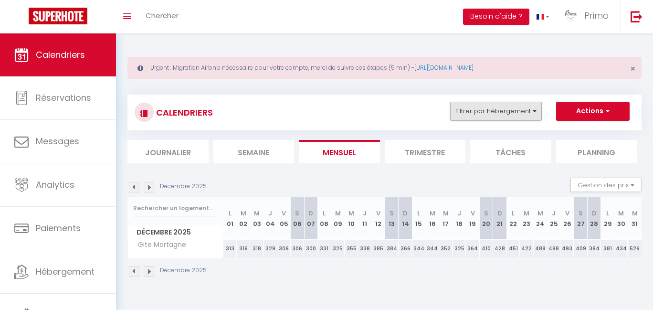
click at [495, 113] on button "Filtrer par hébergement" at bounding box center [496, 111] width 92 height 19
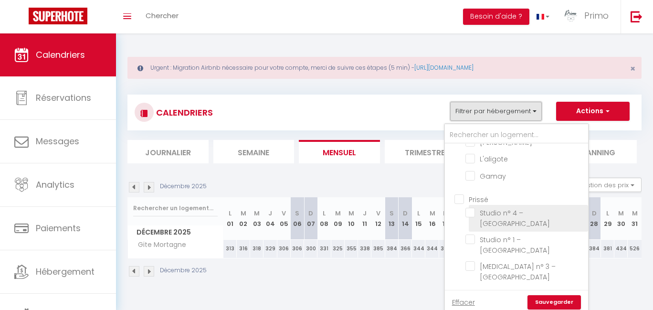
scroll to position [33, 0]
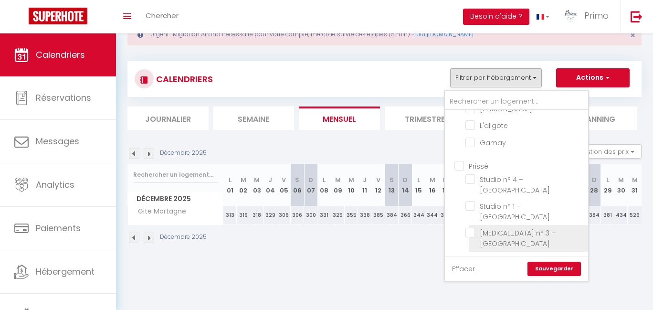
click at [496, 228] on input "[MEDICAL_DATA] n° 3 – [GEOGRAPHIC_DATA]" at bounding box center [524, 233] width 119 height 10
checkbox input "true"
checkbox input "false"
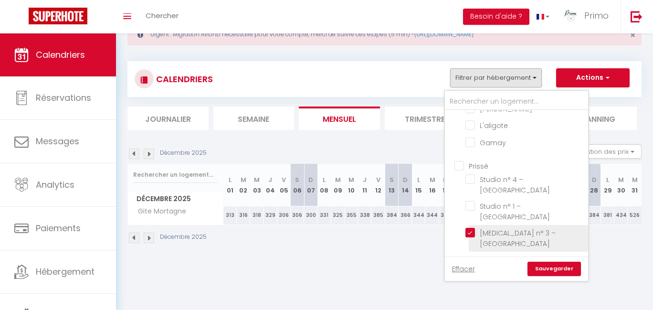
checkbox input "false"
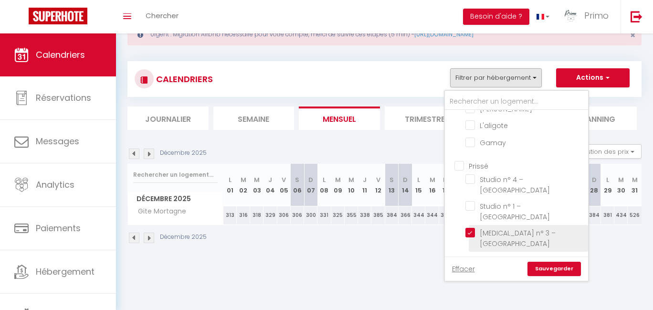
checkbox input "false"
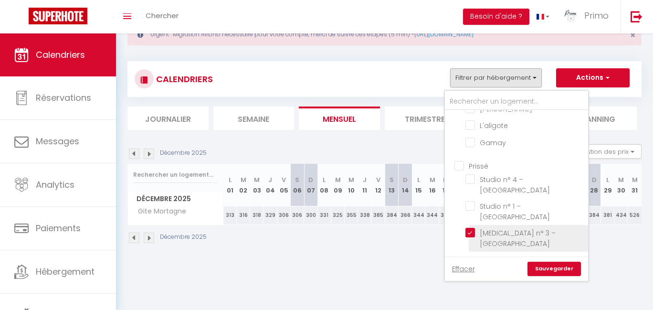
checkbox input "false"
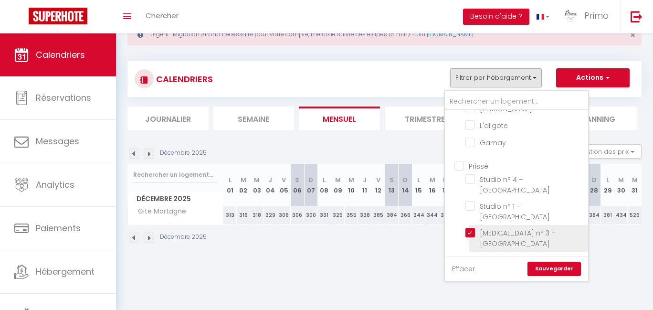
checkbox input "false"
click at [495, 228] on input "[MEDICAL_DATA] n° 3 – [GEOGRAPHIC_DATA]" at bounding box center [524, 233] width 119 height 10
checkbox input "false"
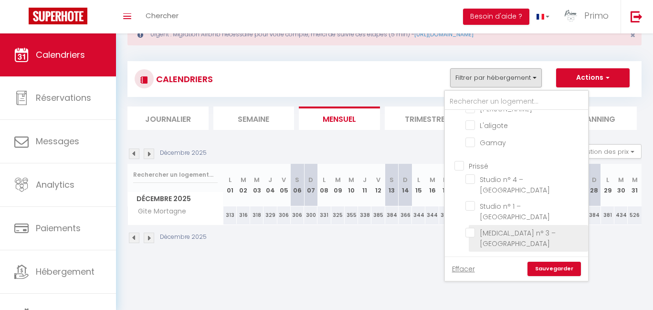
checkbox input "false"
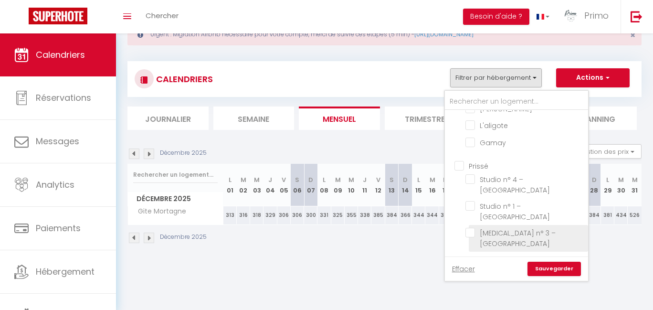
checkbox input "false"
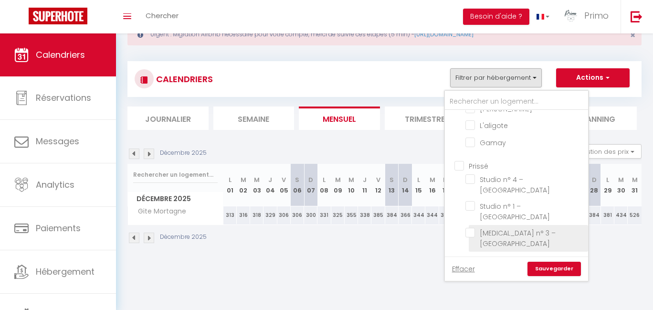
checkbox input "false"
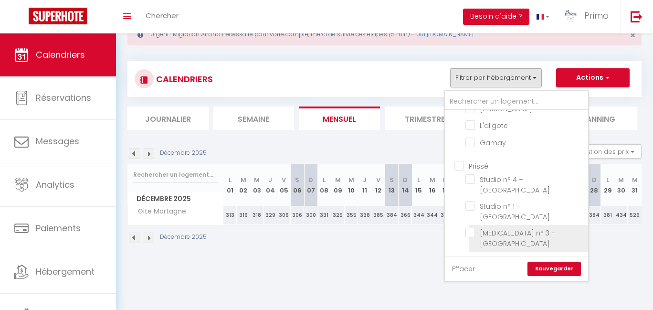
checkbox input "false"
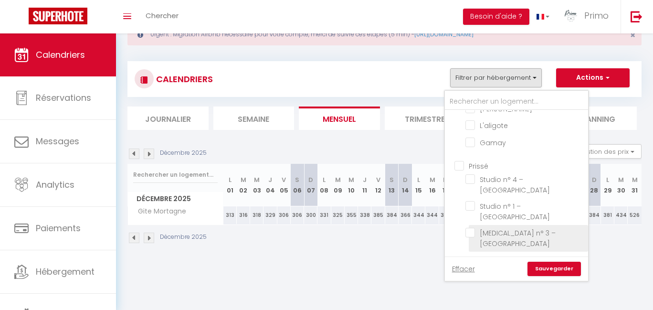
checkbox input "false"
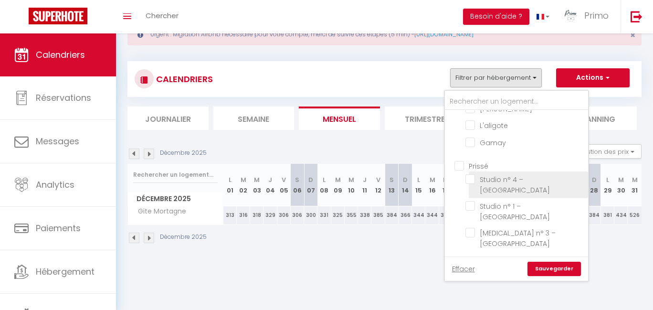
click at [492, 174] on input "Studio n° 4 – [GEOGRAPHIC_DATA]" at bounding box center [524, 179] width 119 height 10
checkbox input "true"
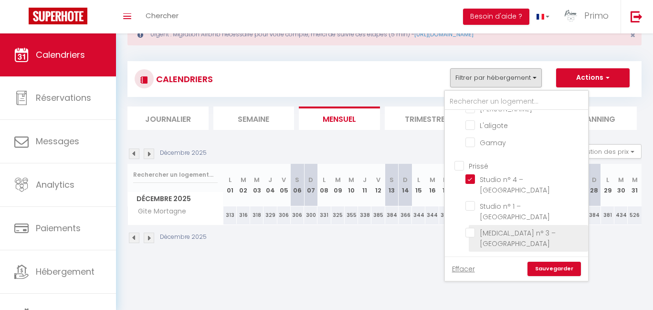
checkbox input "false"
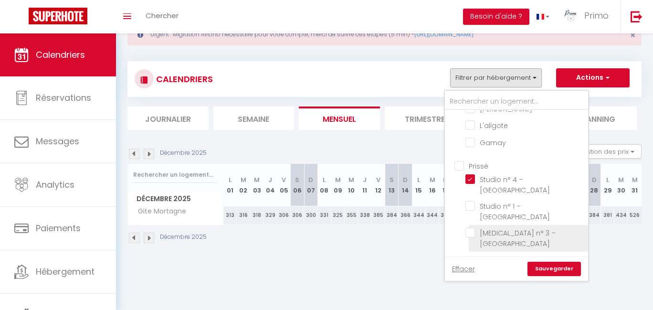
checkbox input "false"
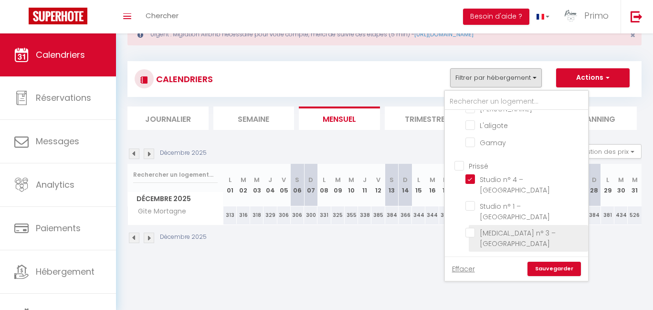
checkbox input "false"
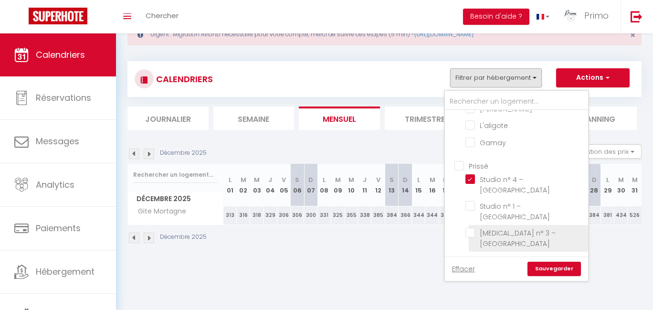
checkbox input "false"
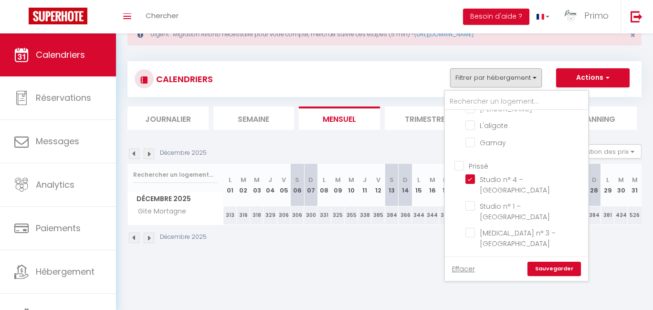
click at [547, 266] on link "Sauvegarder" at bounding box center [553, 268] width 53 height 14
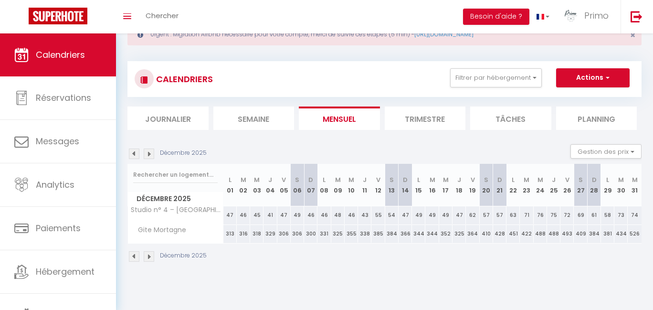
click at [134, 151] on img at bounding box center [134, 153] width 10 height 10
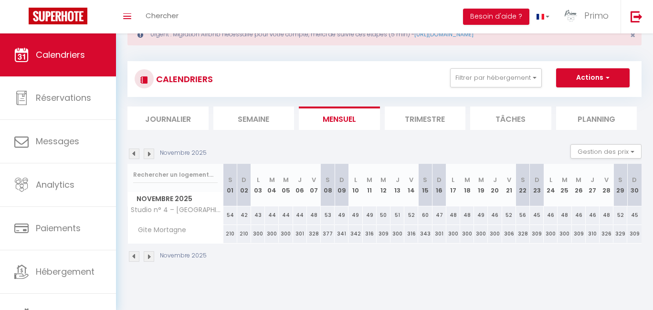
click at [134, 151] on img at bounding box center [134, 153] width 10 height 10
select select
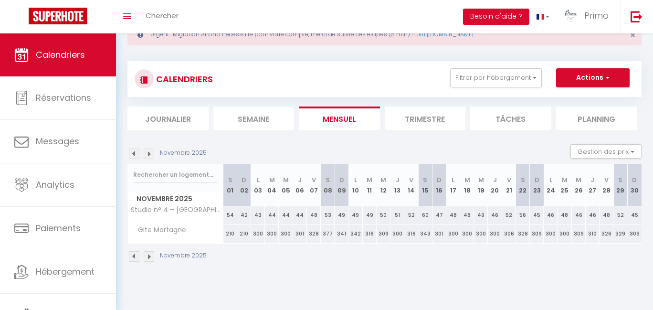
select select
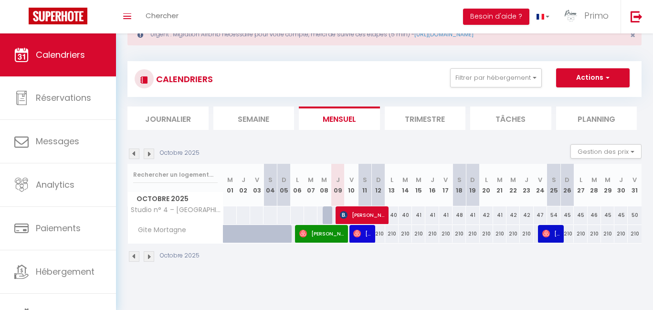
click at [361, 216] on span "[PERSON_NAME]" at bounding box center [362, 215] width 44 height 18
select select "OK"
select select "KO"
select select "0"
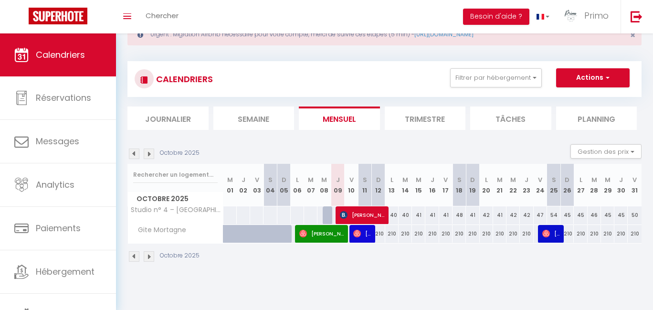
select select "1"
select select
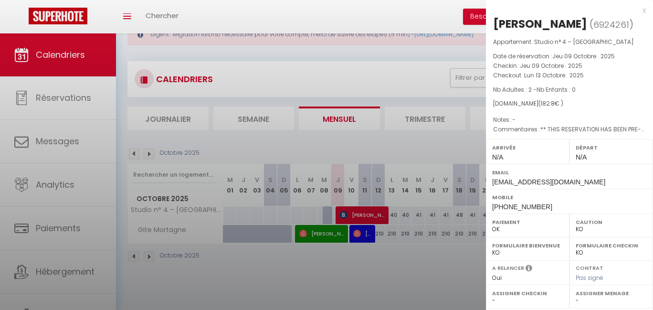
select select "5887"
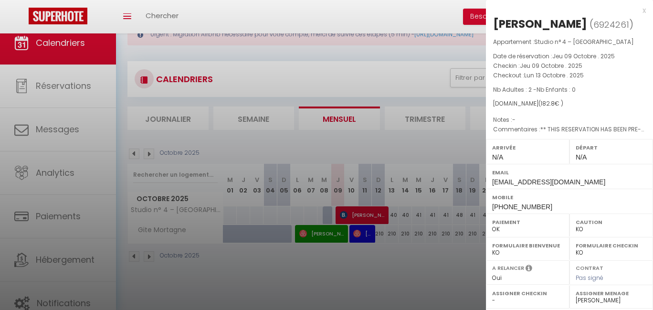
click at [636, 10] on div "x" at bounding box center [566, 10] width 160 height 11
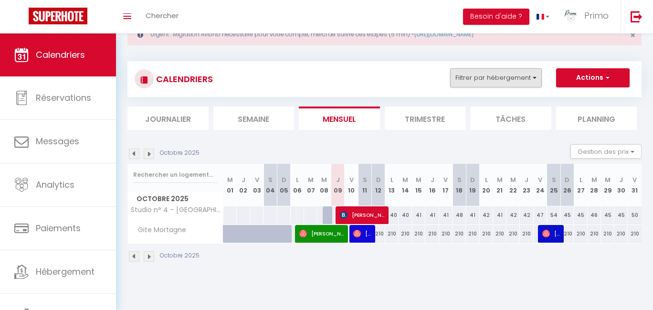
click at [518, 76] on button "Filtrer par hébergement" at bounding box center [496, 77] width 92 height 19
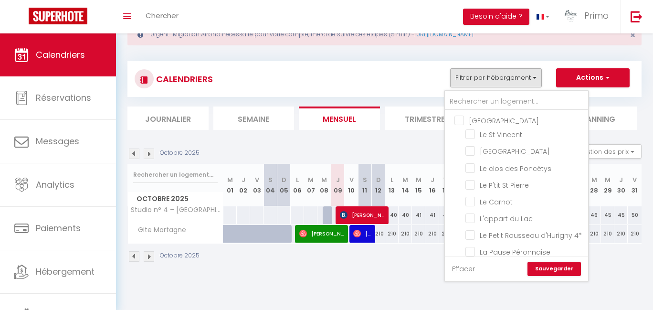
click at [496, 120] on input "[GEOGRAPHIC_DATA]" at bounding box center [525, 120] width 143 height 10
checkbox input "true"
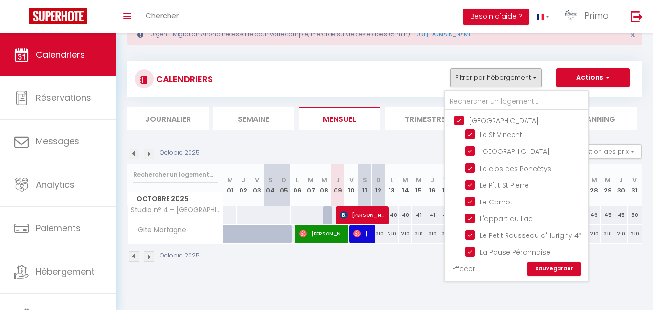
checkbox input "true"
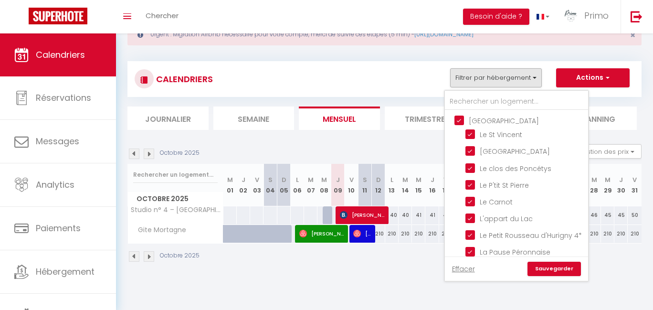
checkbox input "false"
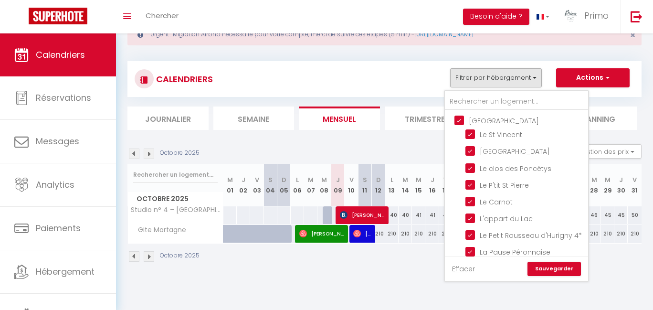
checkbox input "false"
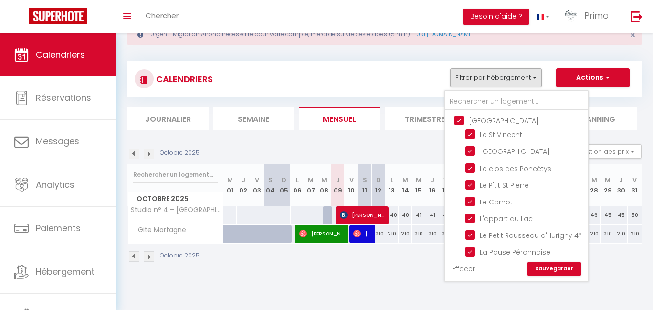
checkbox input "false"
click at [555, 269] on link "Sauvegarder" at bounding box center [553, 268] width 53 height 14
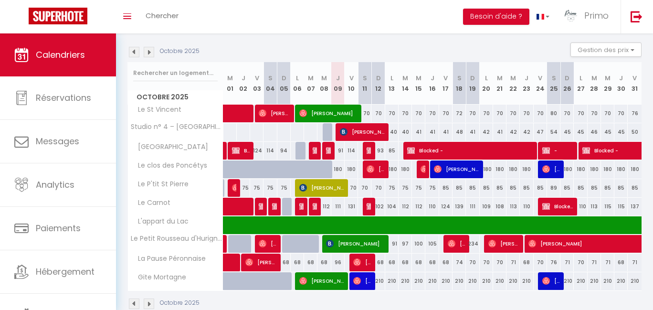
scroll to position [0, 0]
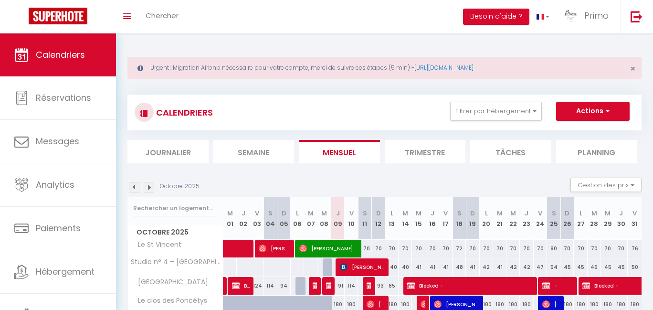
click at [523, 122] on div "CALENDRIERS Filtrer par hébergement [GEOGRAPHIC_DATA] [GEOGRAPHIC_DATA][PERSON_…" at bounding box center [384, 112] width 499 height 21
click at [526, 115] on button "Filtrer par hébergement" at bounding box center [496, 111] width 92 height 19
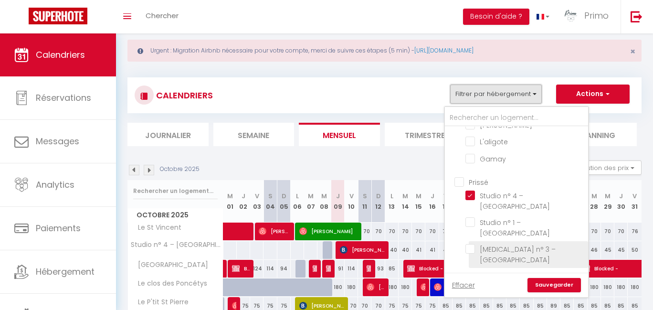
scroll to position [60, 0]
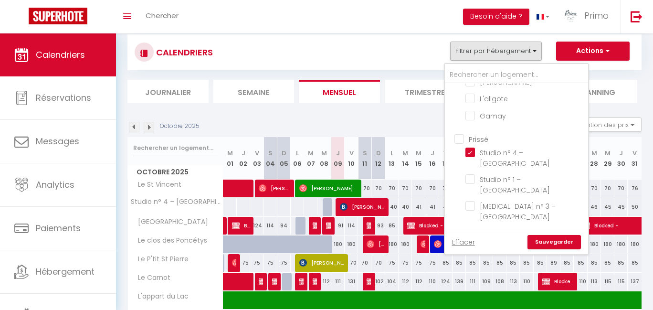
click at [482, 134] on input "Prissé" at bounding box center [525, 139] width 143 height 10
checkbox input "true"
checkbox input "false"
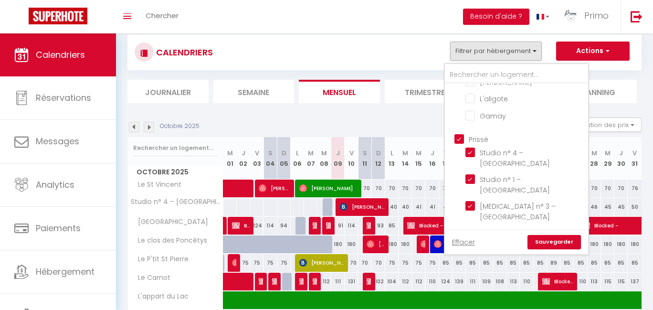
checkbox input "false"
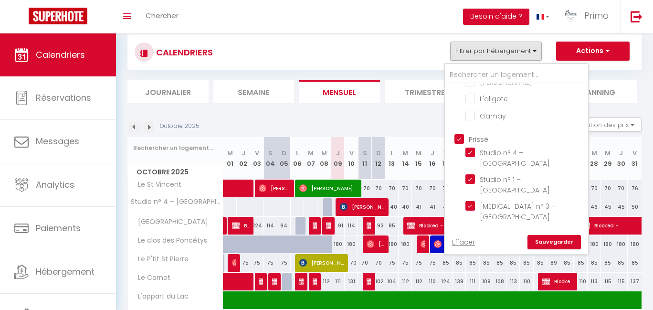
checkbox input "false"
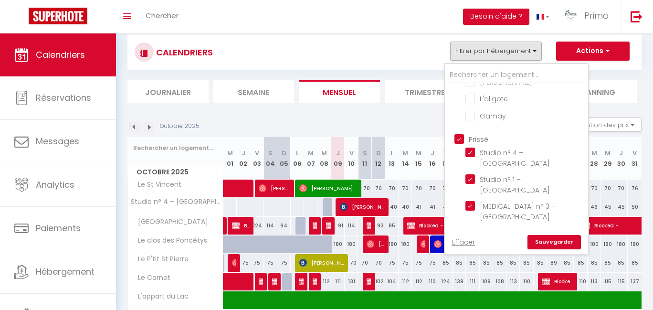
checkbox input "true"
click at [480, 134] on input "Prissé" at bounding box center [525, 139] width 143 height 10
checkbox input "false"
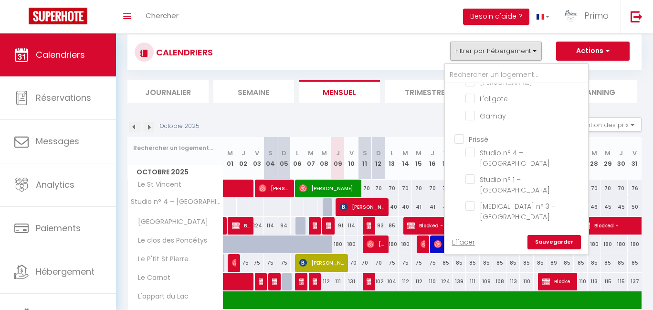
checkbox input "false"
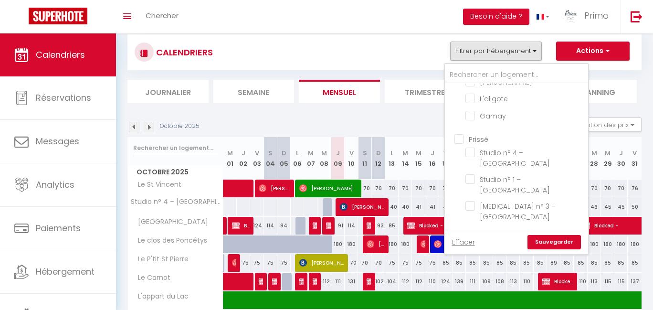
checkbox input "false"
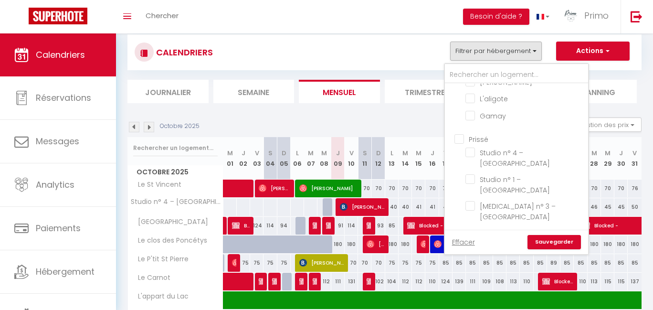
checkbox input "false"
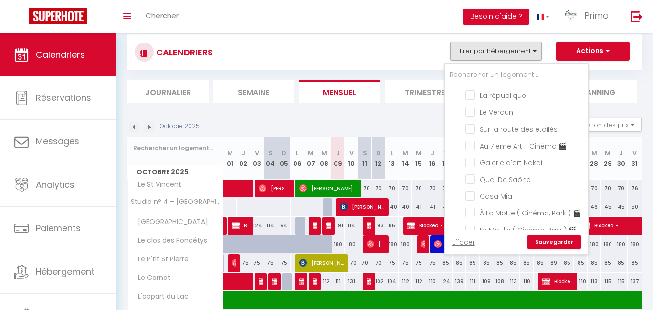
scroll to position [219, 0]
click at [643, 14] on link at bounding box center [635, 16] width 31 height 33
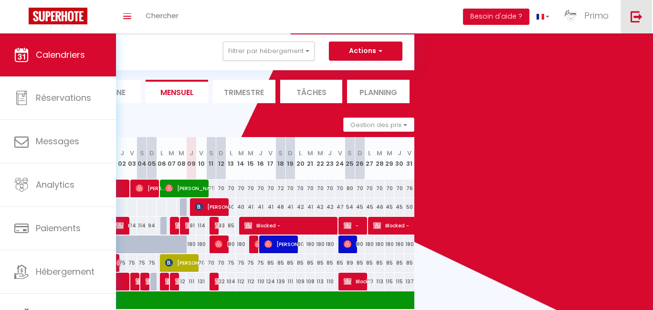
scroll to position [32, 0]
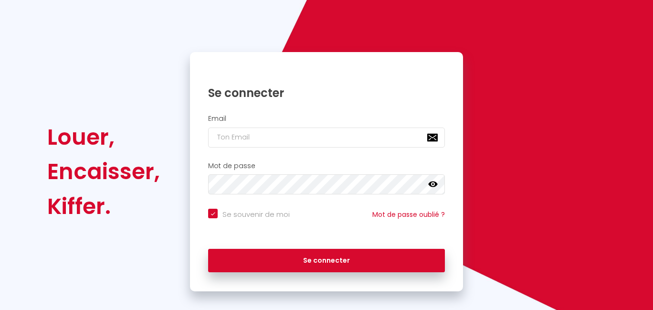
checkbox input "true"
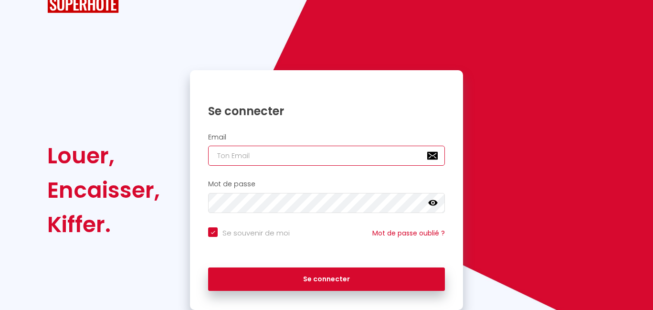
click at [244, 147] on input "email" at bounding box center [326, 155] width 237 height 20
type input "[PERSON_NAME][EMAIL_ADDRESS][PERSON_NAME][DOMAIN_NAME]"
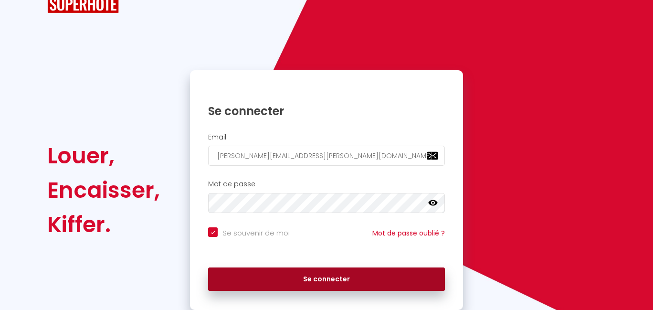
click at [316, 277] on button "Se connecter" at bounding box center [326, 279] width 237 height 24
checkbox input "true"
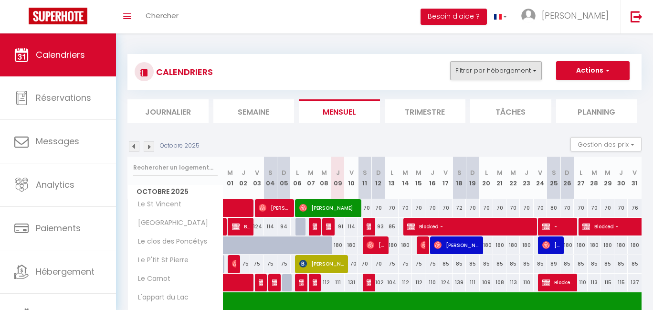
click at [521, 67] on button "Filtrer par hébergement" at bounding box center [496, 70] width 92 height 19
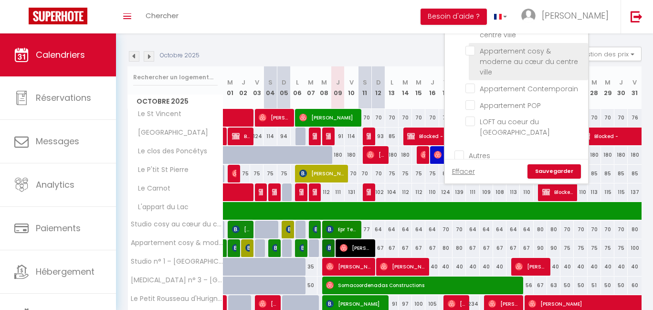
scroll to position [553, 0]
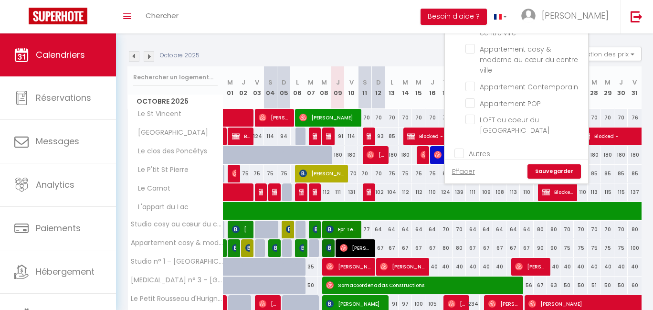
click at [465, 13] on input "[PERSON_NAME]" at bounding box center [525, 8] width 143 height 10
checkbox input "true"
checkbox input "false"
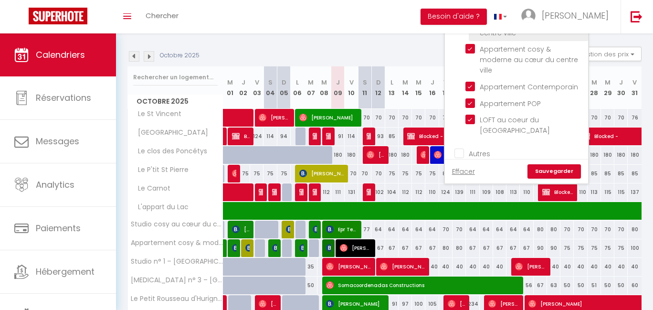
checkbox input "false"
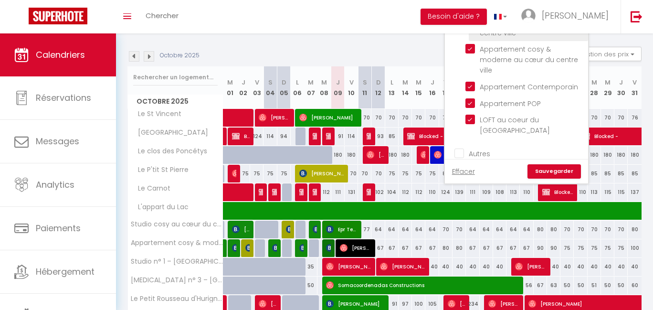
checkbox input "false"
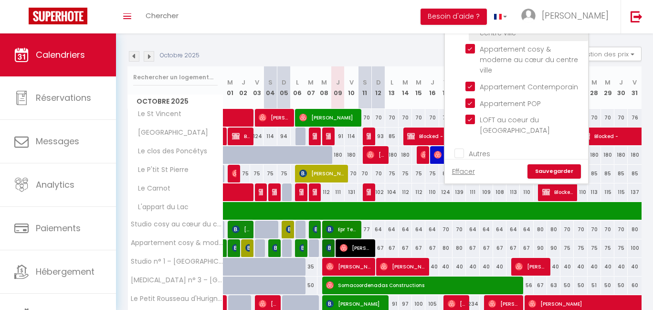
checkbox input "false"
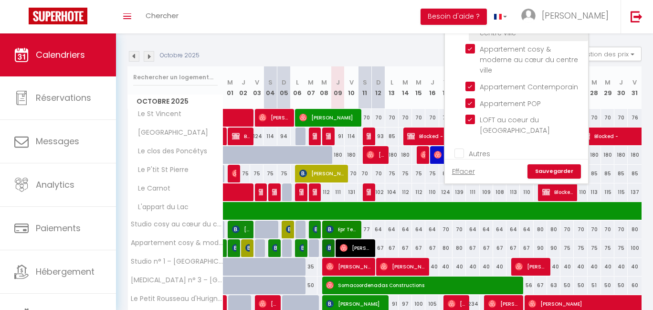
checkbox input "false"
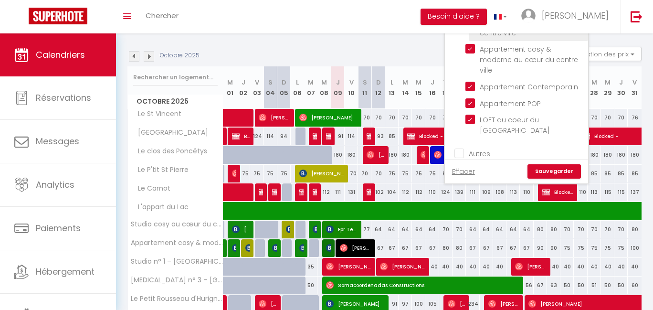
checkbox input "false"
checkbox input "true"
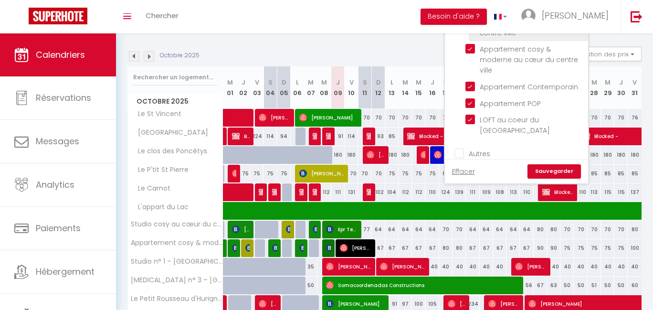
checkbox input "true"
checkbox input "false"
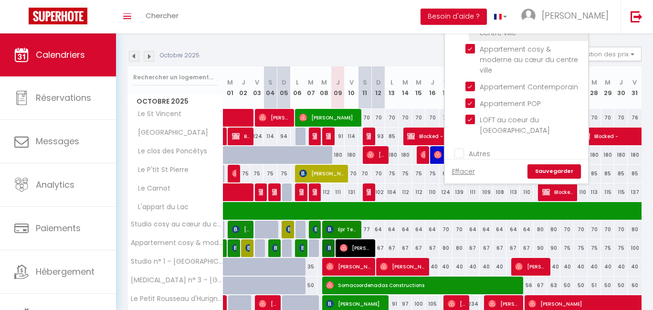
checkbox input "false"
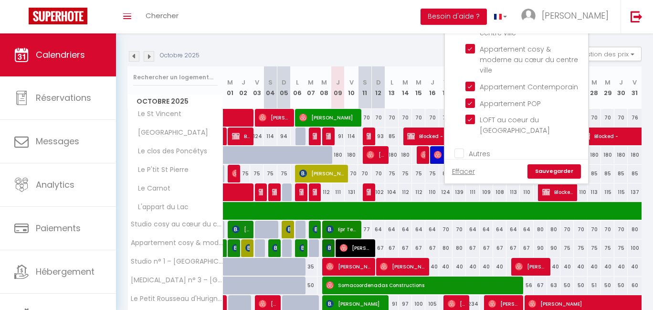
click at [559, 169] on link "Sauvegarder" at bounding box center [553, 171] width 53 height 14
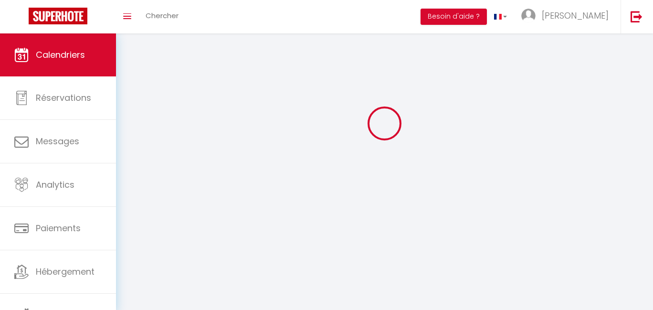
scroll to position [33, 0]
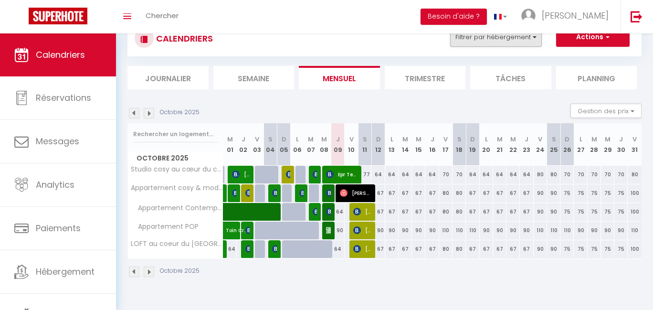
click at [514, 39] on button "Filtrer par hébergement" at bounding box center [496, 37] width 92 height 19
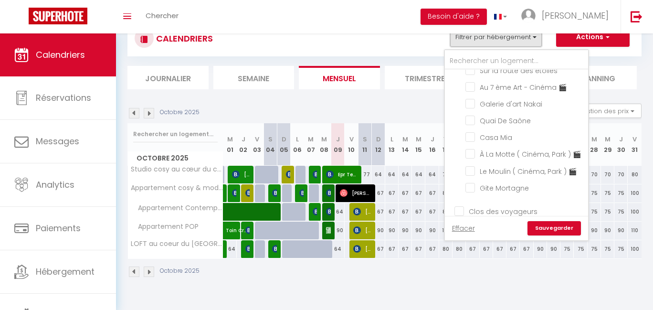
scroll to position [0, 0]
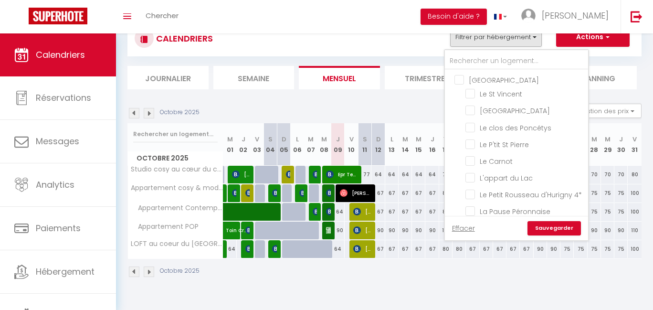
click at [373, 104] on div "Octobre 2025 Gestion des prix Nb Nuits minimum Règles Disponibilité" at bounding box center [384, 114] width 514 height 20
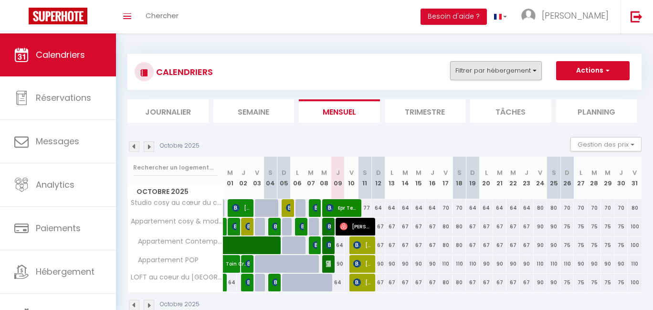
click at [522, 72] on button "Filtrer par hébergement" at bounding box center [496, 70] width 92 height 19
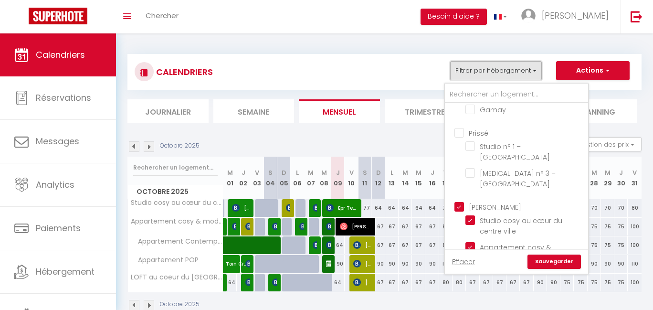
scroll to position [447, 0]
click at [634, 16] on img at bounding box center [636, 16] width 12 height 12
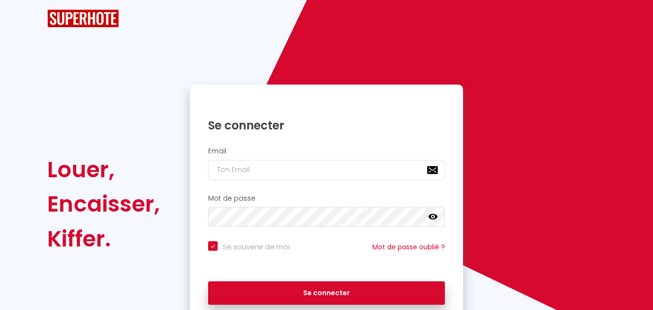
checkbox input "true"
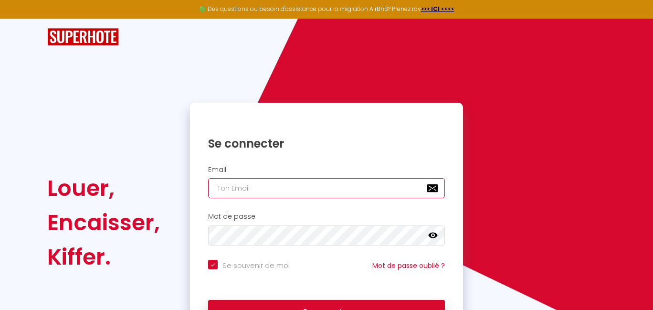
type input "[EMAIL_ADDRESS][DOMAIN_NAME]"
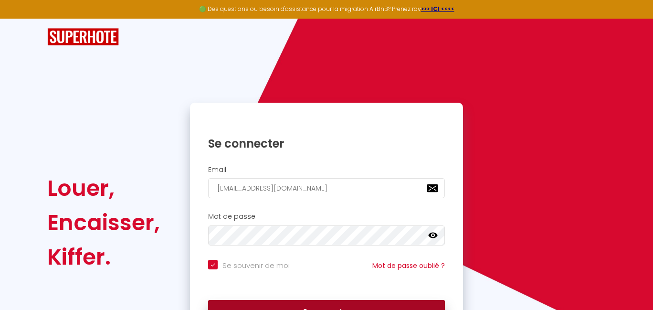
click at [308, 305] on button "Se connecter" at bounding box center [326, 312] width 237 height 24
checkbox input "true"
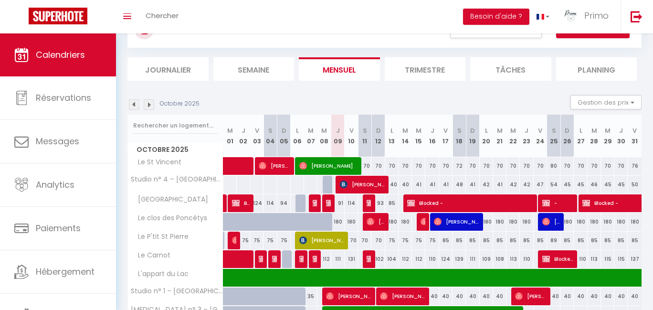
scroll to position [44, 0]
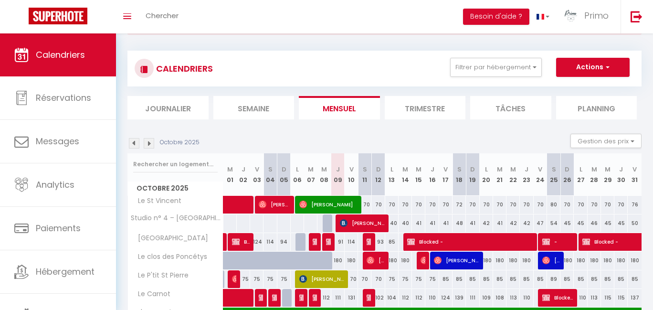
click at [356, 217] on span "[PERSON_NAME]" at bounding box center [362, 223] width 44 height 18
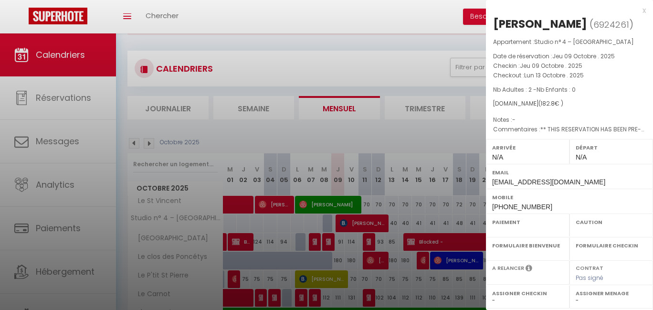
select select "OK"
select select "KO"
select select "0"
select select "1"
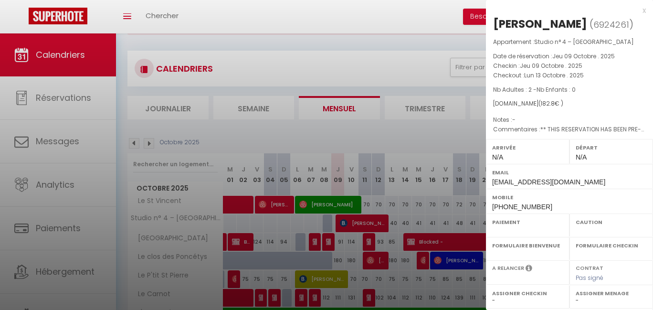
select select
select select "5887"
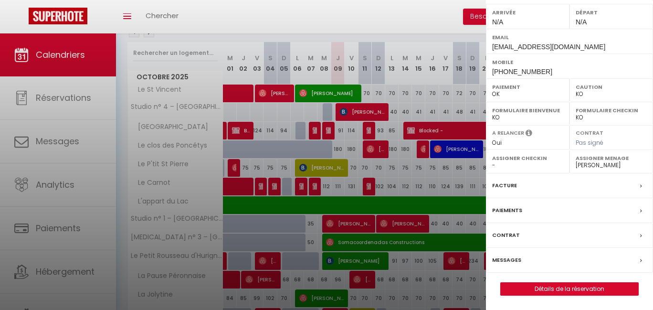
click at [516, 262] on label "Messages" at bounding box center [506, 260] width 29 height 10
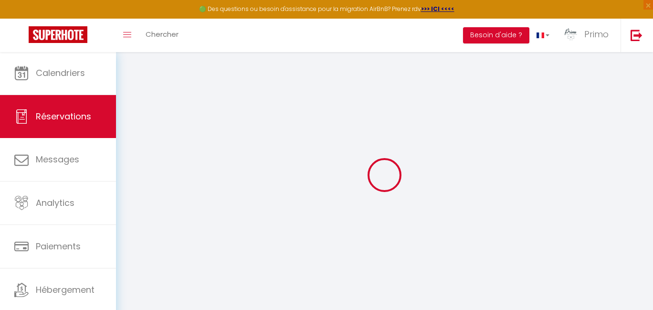
select select
checkbox input "false"
type textarea "** THIS RESERVATION HAS BEEN PRE-PAID ** BOOKING NOTE : Payment charge is EUR 2…"
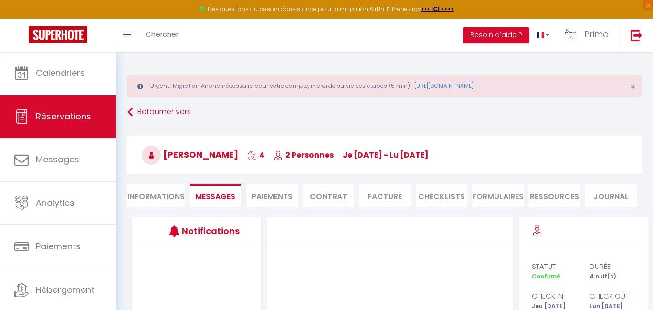
click at [150, 195] on li "Informations" at bounding box center [155, 195] width 57 height 23
select select
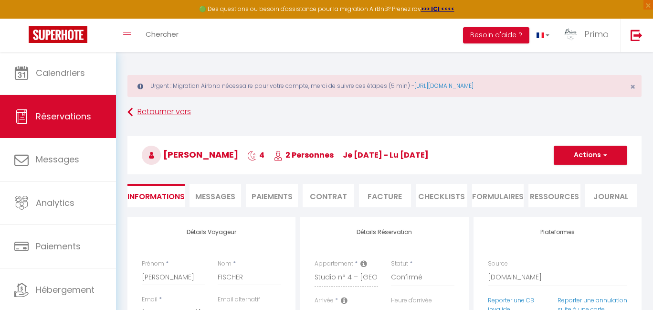
click at [144, 114] on link "Retourner vers" at bounding box center [384, 112] width 514 height 17
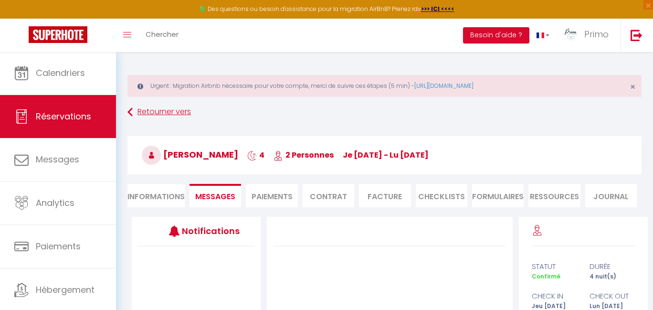
click at [143, 113] on link "Retourner vers" at bounding box center [384, 112] width 514 height 17
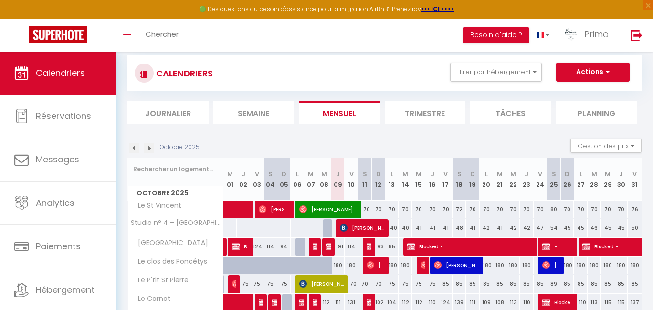
scroll to position [71, 0]
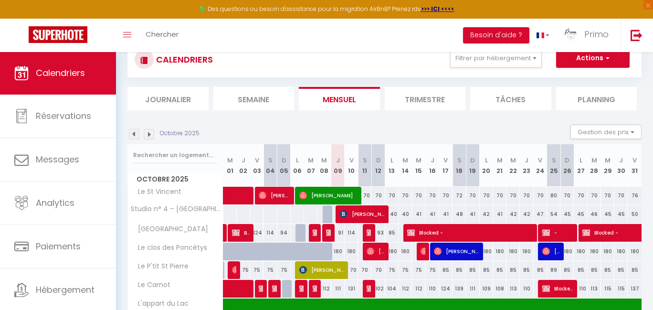
click at [482, 68] on div "CALENDRIERS Filtrer par hébergement [GEOGRAPHIC_DATA] [GEOGRAPHIC_DATA][PERSON_…" at bounding box center [384, 59] width 499 height 21
click at [495, 60] on button "Filtrer par hébergement" at bounding box center [496, 58] width 92 height 19
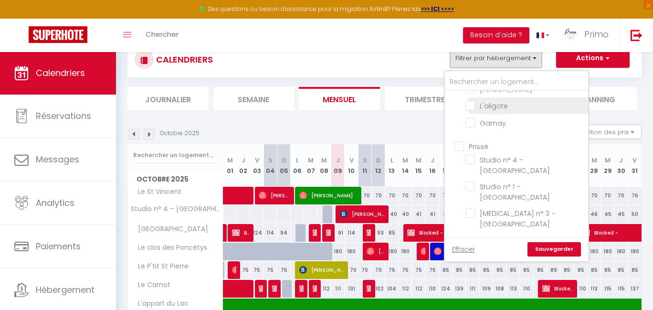
scroll to position [151, 0]
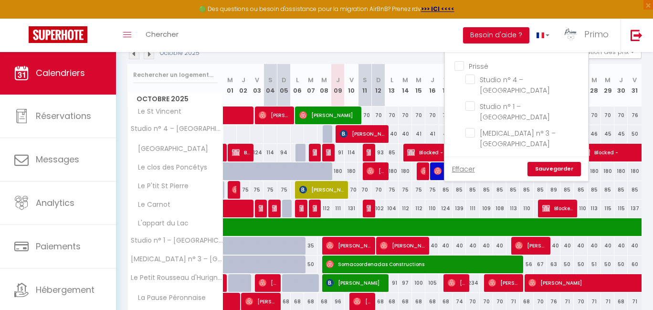
click at [458, 61] on input "Prissé" at bounding box center [525, 66] width 143 height 10
checkbox input "true"
checkbox input "false"
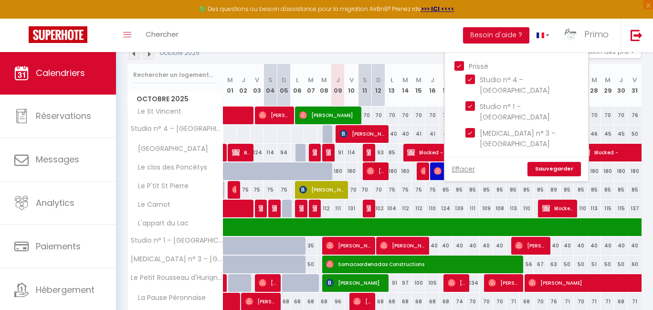
checkbox input "false"
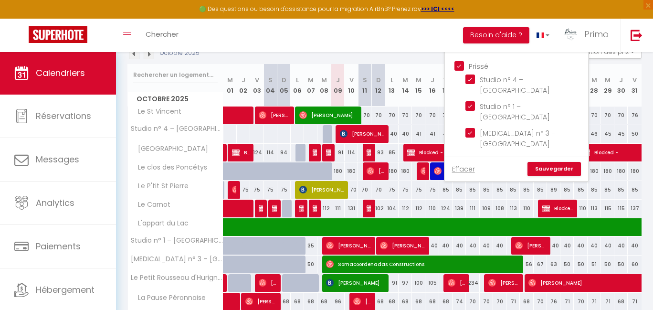
click at [556, 163] on link "Sauvegarder" at bounding box center [553, 169] width 53 height 14
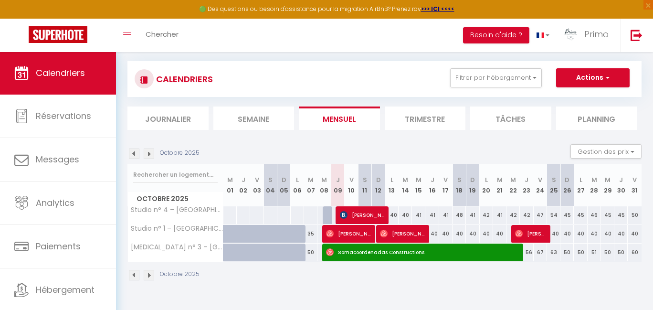
scroll to position [52, 0]
click at [582, 41] on link "Primo" at bounding box center [588, 35] width 64 height 33
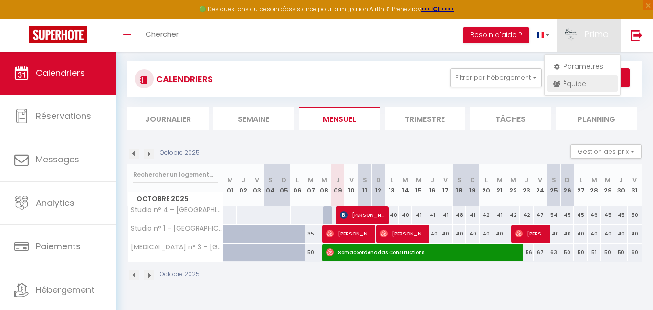
click at [581, 80] on link "Équipe" at bounding box center [582, 83] width 71 height 16
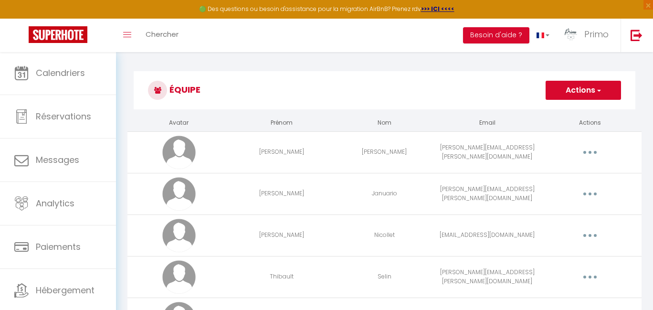
click at [590, 148] on button "button" at bounding box center [589, 152] width 27 height 15
click at [552, 174] on link "Editer" at bounding box center [564, 174] width 71 height 16
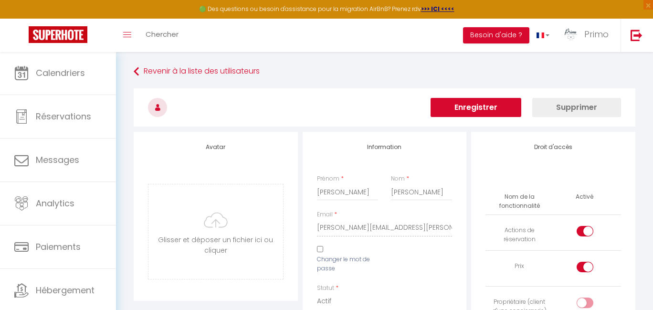
scroll to position [1301, 0]
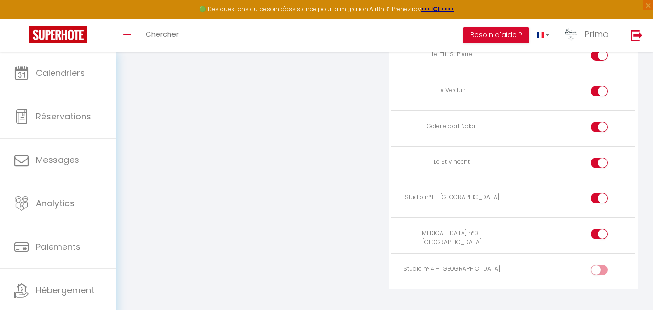
click at [600, 264] on input "checkbox" at bounding box center [607, 271] width 17 height 14
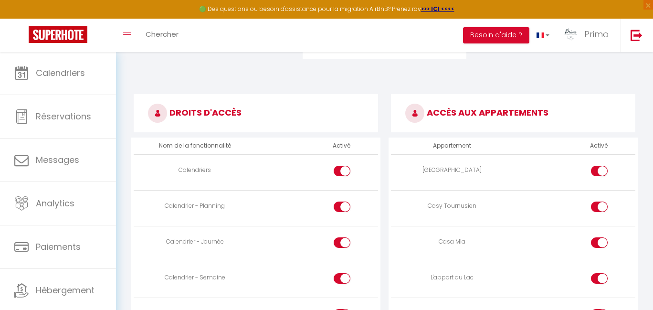
scroll to position [0, 0]
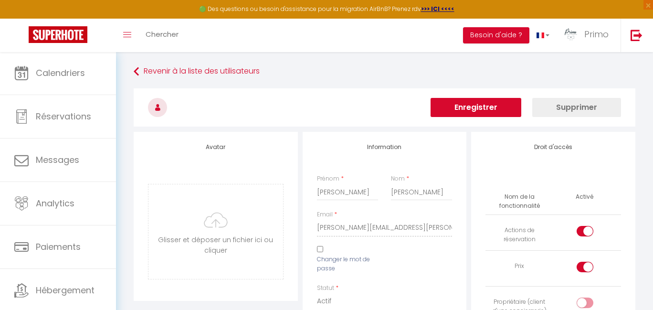
click at [469, 106] on button "Enregistrer" at bounding box center [475, 107] width 91 height 19
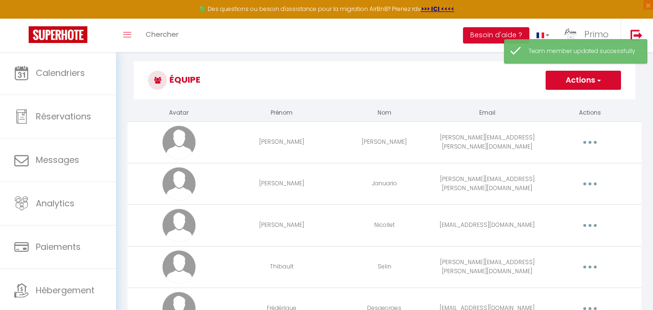
scroll to position [46, 0]
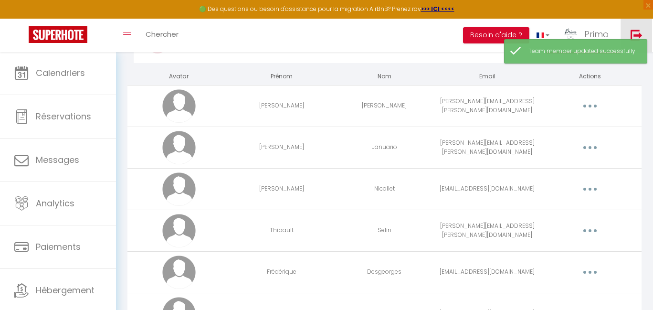
click at [630, 31] on img at bounding box center [636, 35] width 12 height 12
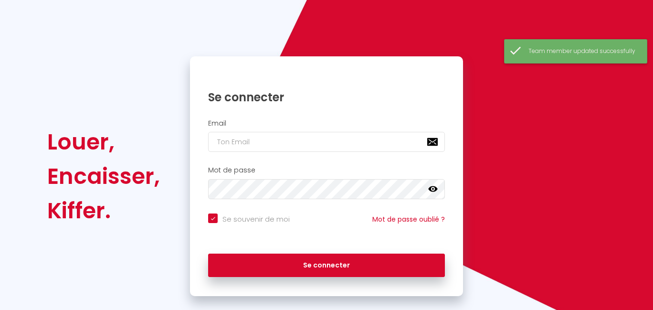
scroll to position [41, 0]
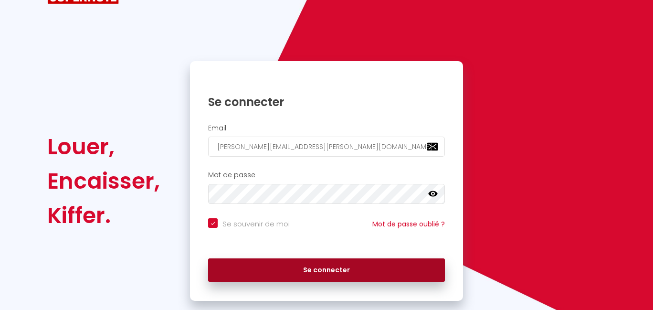
click at [293, 260] on button "Se connecter" at bounding box center [326, 270] width 237 height 24
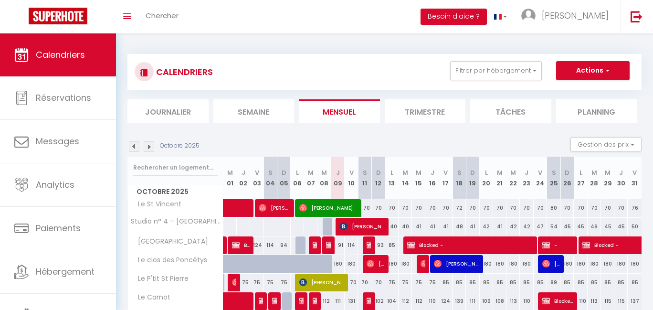
click at [516, 55] on div "CALENDRIERS Filtrer par hébergement [GEOGRAPHIC_DATA] [GEOGRAPHIC_DATA][PERSON_…" at bounding box center [384, 72] width 514 height 36
click at [516, 66] on button "Filtrer par hébergement" at bounding box center [496, 70] width 92 height 19
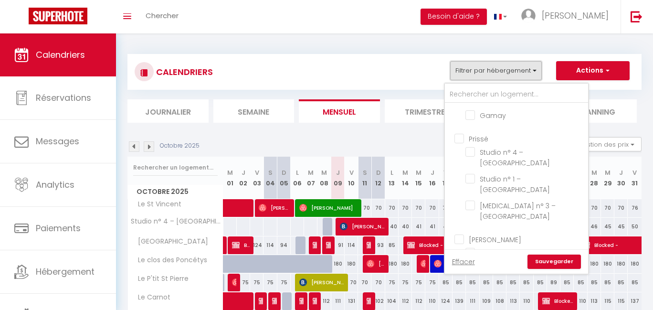
scroll to position [572, 0]
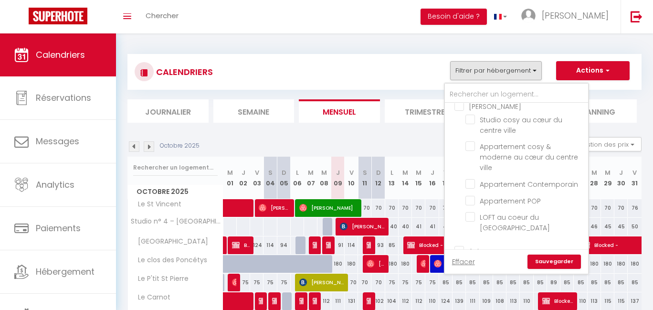
click at [470, 110] on input "[PERSON_NAME]" at bounding box center [525, 106] width 143 height 10
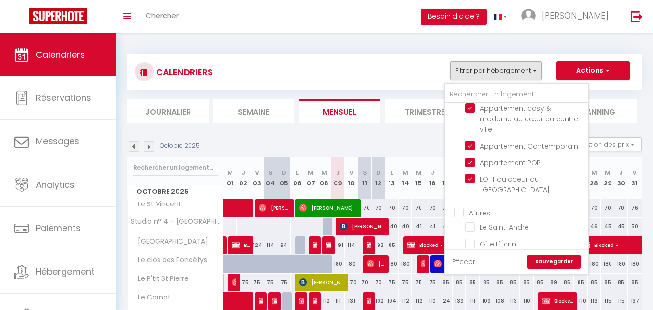
scroll to position [607, 0]
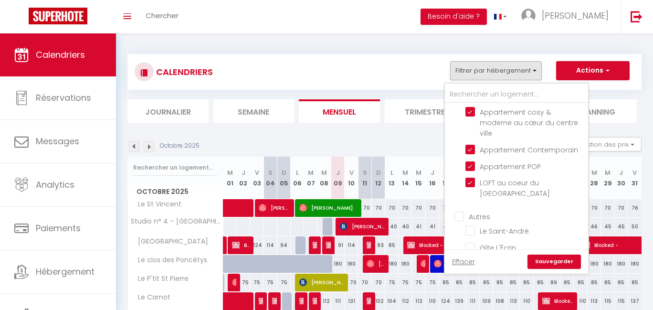
click at [466, 76] on input "[PERSON_NAME]" at bounding box center [525, 71] width 143 height 10
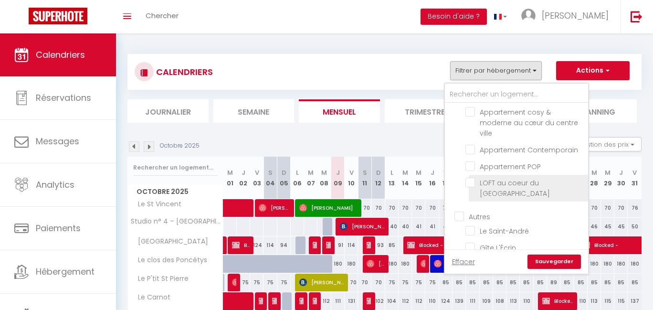
click at [478, 187] on input "LOFT au coeur du [GEOGRAPHIC_DATA]" at bounding box center [524, 182] width 119 height 10
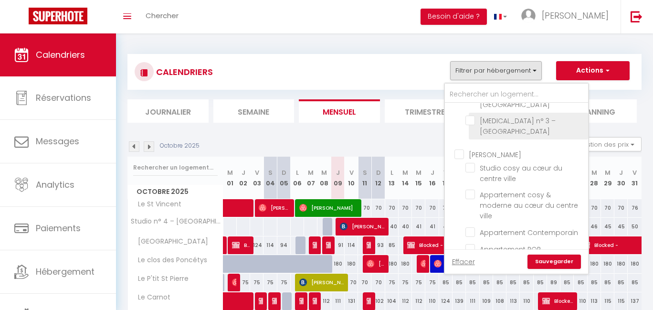
scroll to position [508, 0]
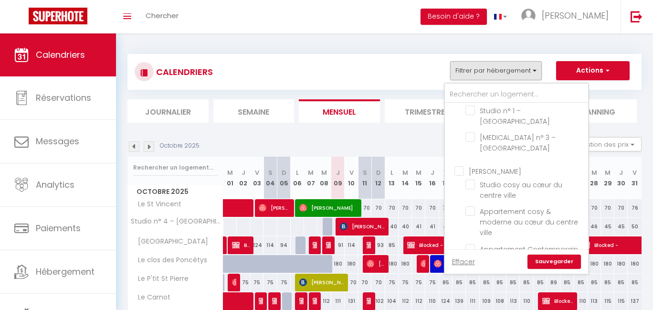
click at [489, 88] on input "Studio n° 4 – [GEOGRAPHIC_DATA]" at bounding box center [524, 84] width 119 height 10
click at [551, 261] on link "Sauvegarder" at bounding box center [553, 261] width 53 height 14
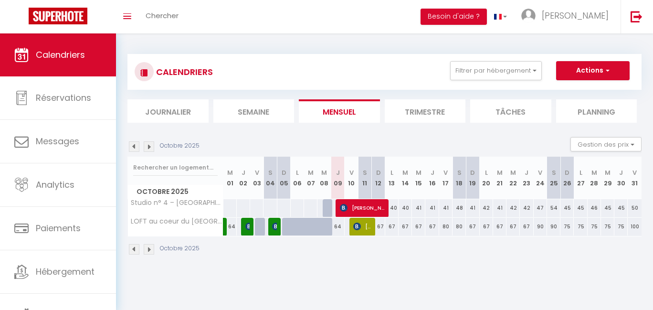
click at [368, 206] on span "[PERSON_NAME]" at bounding box center [362, 207] width 44 height 18
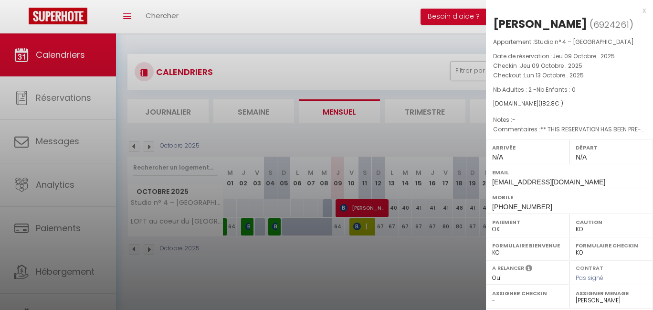
scroll to position [33, 0]
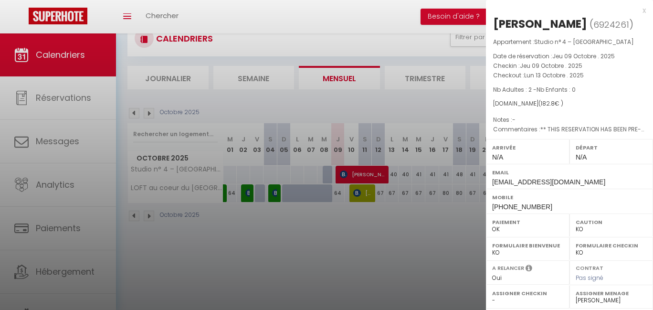
click at [382, 243] on div at bounding box center [326, 155] width 653 height 310
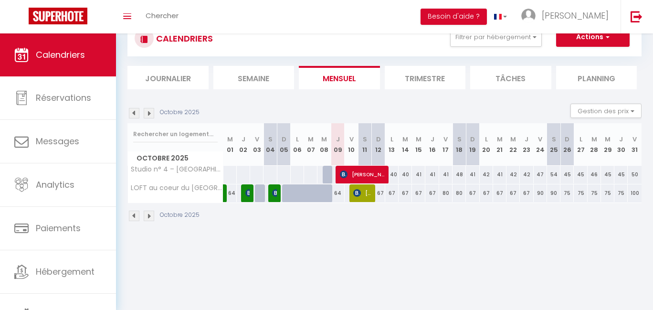
click at [395, 230] on div "Octobre 2025" at bounding box center [384, 217] width 514 height 28
click at [482, 36] on button "Filtrer par hébergement" at bounding box center [496, 37] width 92 height 19
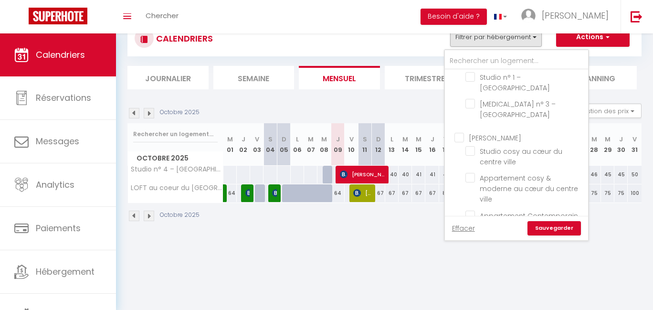
click at [491, 55] on input "Studio n° 4 – [GEOGRAPHIC_DATA]" at bounding box center [524, 50] width 119 height 10
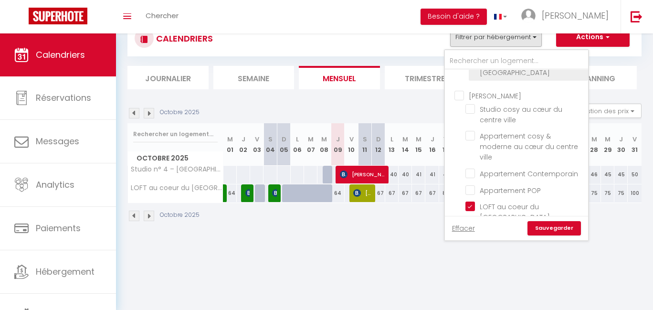
scroll to position [620, 0]
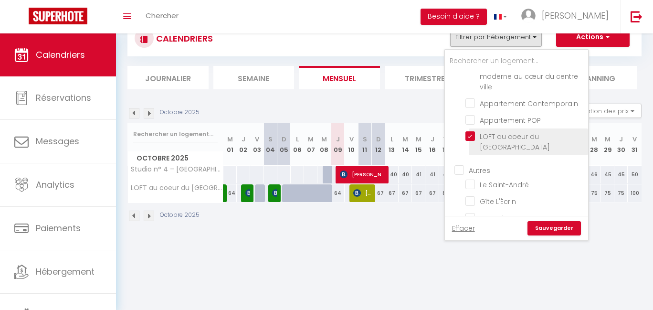
click at [512, 141] on input "LOFT au coeur du [GEOGRAPHIC_DATA]" at bounding box center [524, 136] width 119 height 10
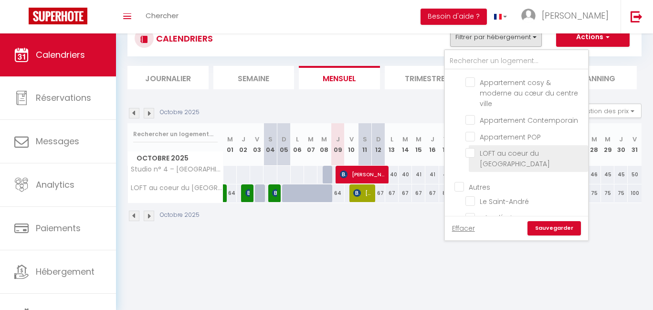
scroll to position [549, 0]
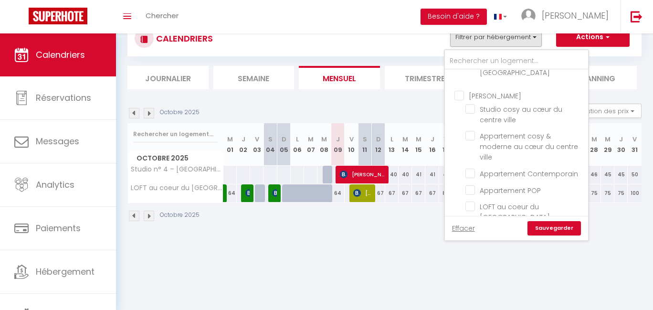
click at [486, 100] on input "[PERSON_NAME]" at bounding box center [525, 95] width 143 height 10
click at [566, 228] on link "Sauvegarder" at bounding box center [553, 228] width 53 height 14
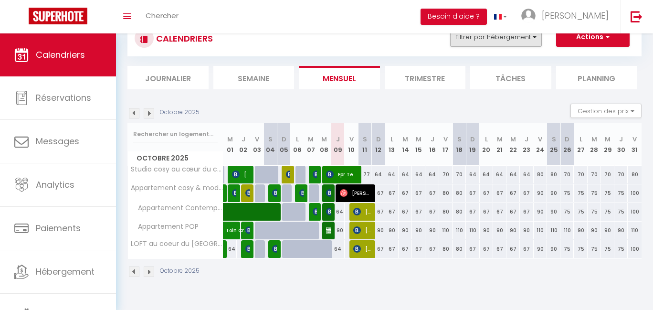
click at [499, 41] on button "Filtrer par hébergement" at bounding box center [496, 37] width 92 height 19
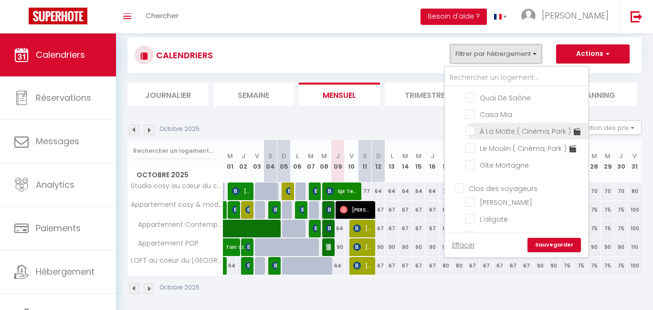
scroll to position [483, 0]
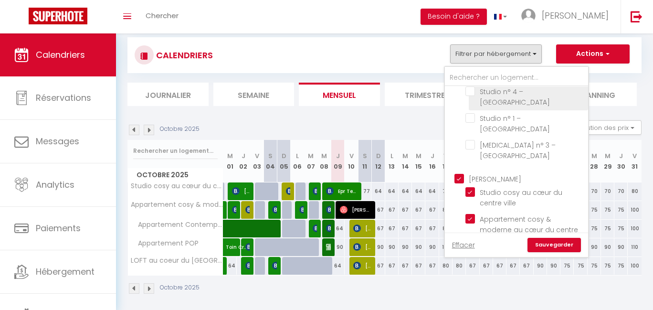
click at [499, 107] on span "Studio n° 4 – [GEOGRAPHIC_DATA]" at bounding box center [514, 97] width 70 height 20
click at [499, 96] on input "Studio n° 4 – [GEOGRAPHIC_DATA]" at bounding box center [524, 91] width 119 height 10
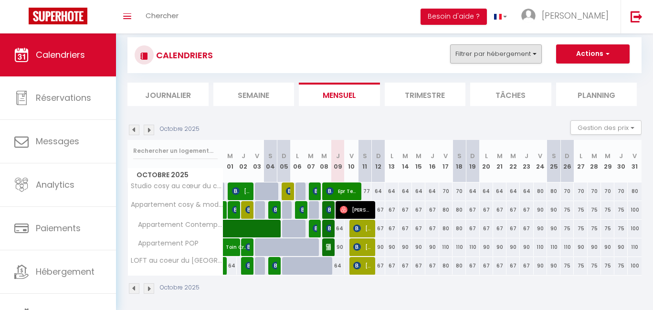
click at [494, 59] on button "Filtrer par hébergement" at bounding box center [496, 53] width 92 height 19
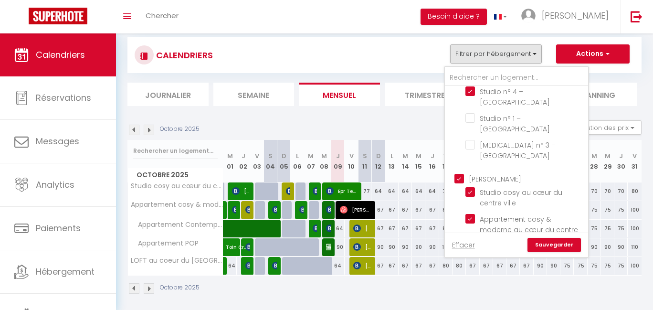
click at [555, 249] on link "Sauvegarder" at bounding box center [553, 245] width 53 height 14
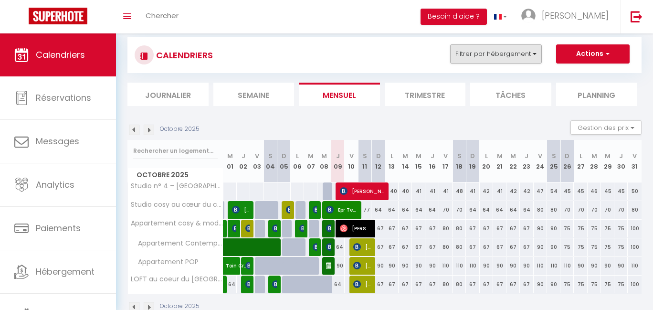
click at [512, 57] on button "Filtrer par hébergement" at bounding box center [496, 53] width 92 height 19
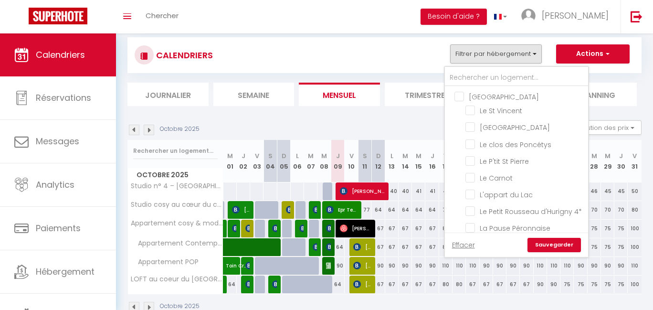
click at [495, 95] on input "[GEOGRAPHIC_DATA]" at bounding box center [525, 96] width 143 height 10
click at [558, 244] on link "Sauvegarder" at bounding box center [553, 245] width 53 height 14
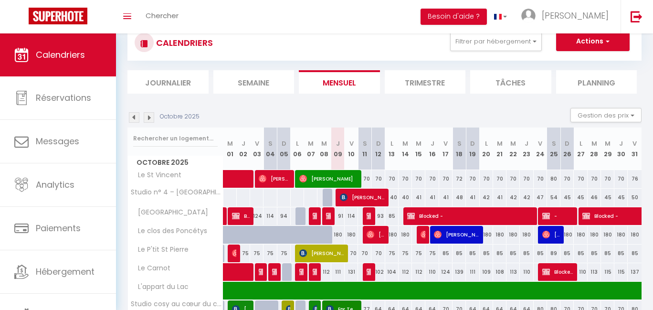
scroll to position [44, 0]
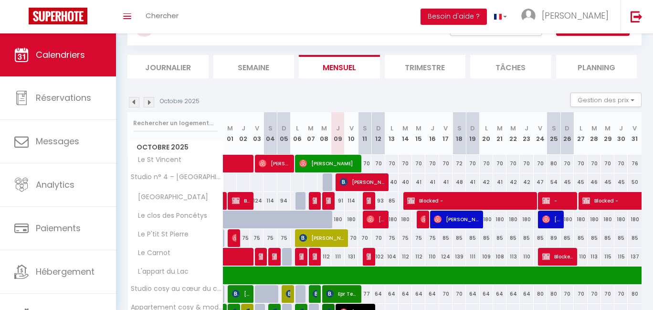
click at [367, 199] on img at bounding box center [370, 201] width 8 height 8
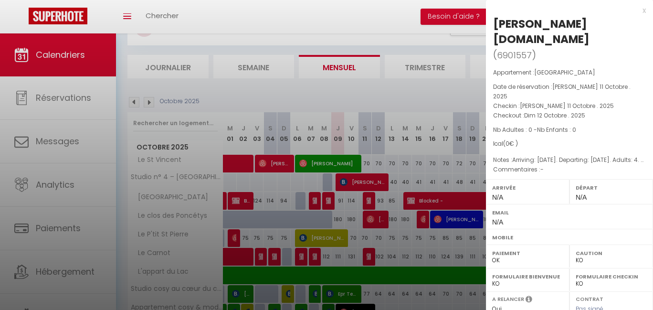
click at [391, 198] on div at bounding box center [326, 155] width 653 height 310
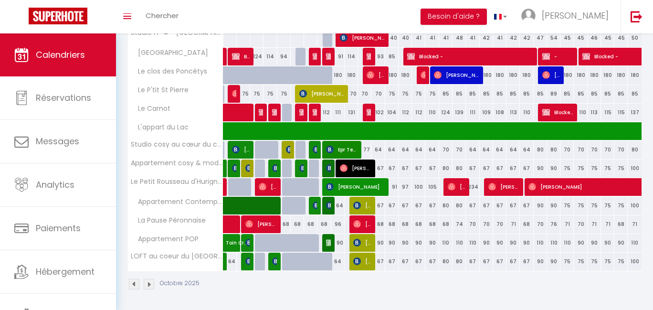
scroll to position [0, 0]
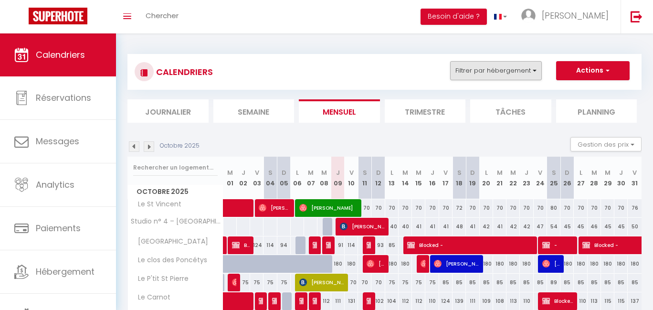
click at [485, 63] on button "Filtrer par hébergement" at bounding box center [496, 70] width 92 height 19
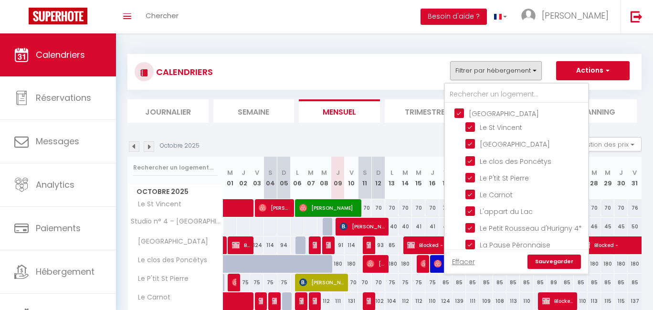
click at [479, 111] on input "[GEOGRAPHIC_DATA]" at bounding box center [525, 113] width 143 height 10
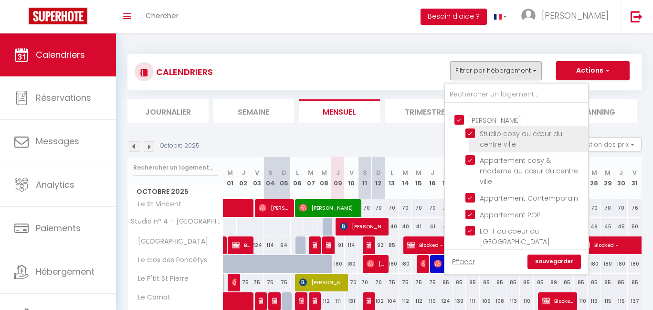
scroll to position [574, 0]
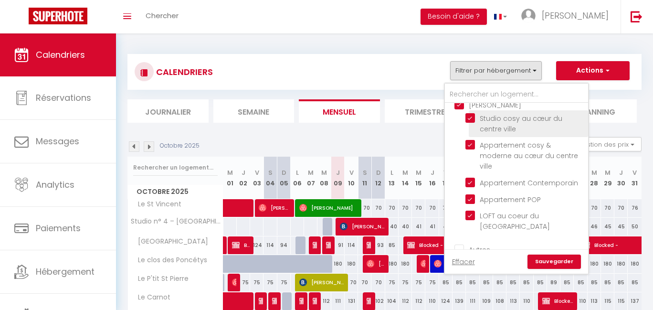
click at [471, 123] on input "Studio cosy au cœur du centre ville" at bounding box center [524, 118] width 119 height 10
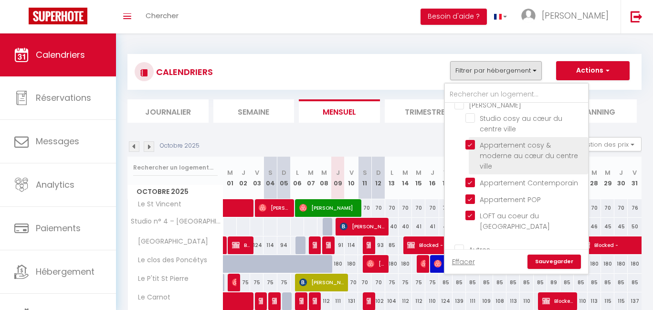
click at [471, 149] on input "Appartement cosy & moderne au cœur du centre ville" at bounding box center [524, 145] width 119 height 10
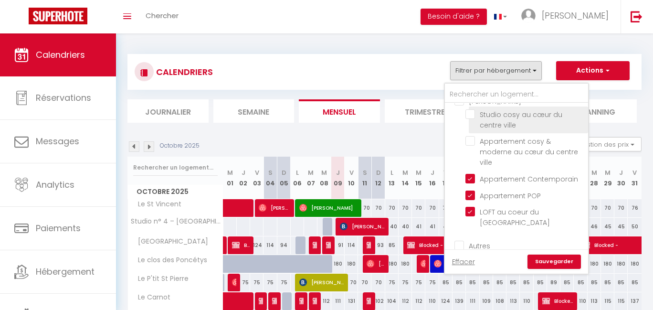
scroll to position [643, 0]
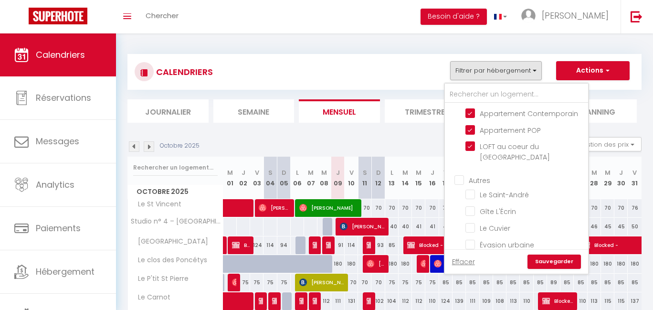
click at [553, 258] on link "Sauvegarder" at bounding box center [553, 261] width 53 height 14
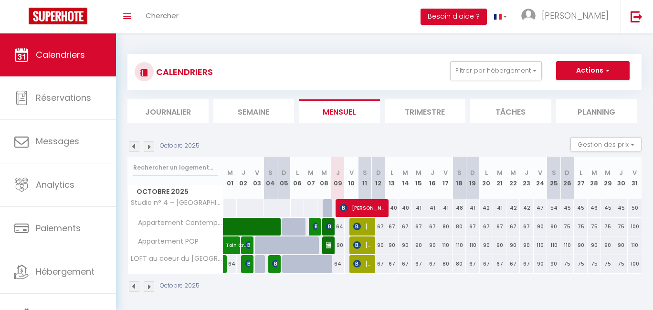
click at [361, 206] on span "[PERSON_NAME]" at bounding box center [362, 207] width 44 height 18
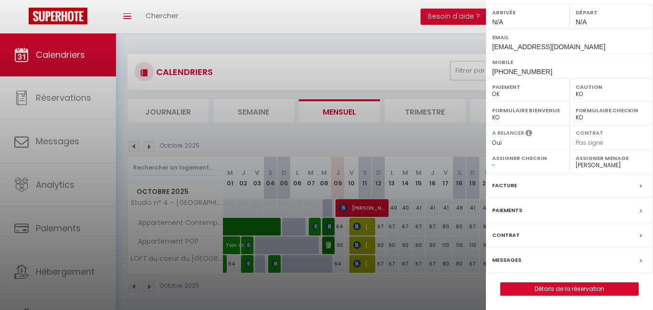
scroll to position [0, 0]
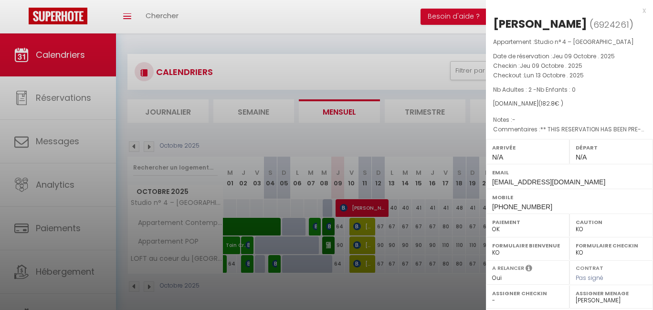
click at [636, 11] on div "x" at bounding box center [566, 10] width 160 height 11
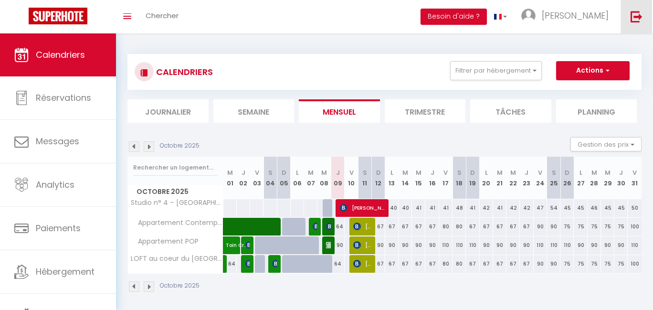
click at [642, 15] on img at bounding box center [636, 16] width 12 height 12
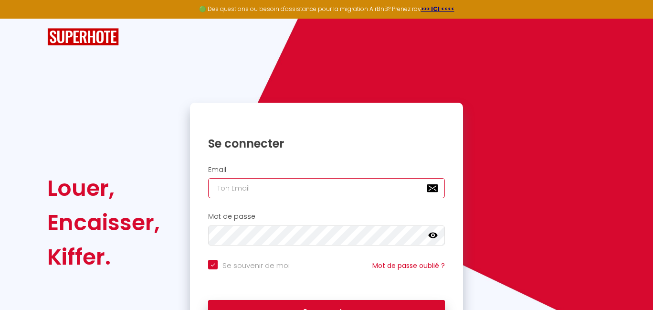
click at [265, 189] on input "email" at bounding box center [326, 188] width 237 height 20
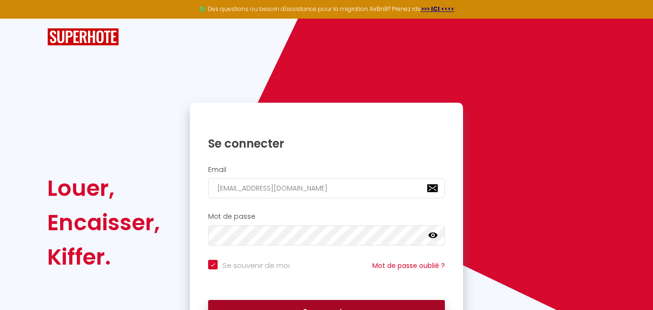
click at [317, 304] on button "Se connecter" at bounding box center [326, 312] width 237 height 24
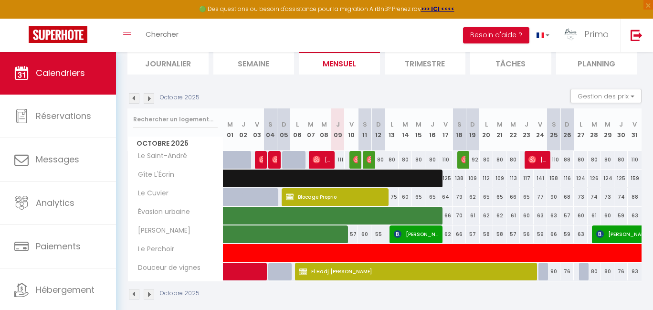
scroll to position [87, 0]
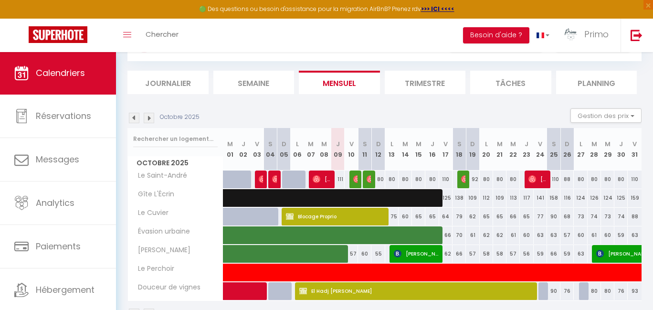
click at [599, 86] on li "Planning" at bounding box center [596, 82] width 81 height 23
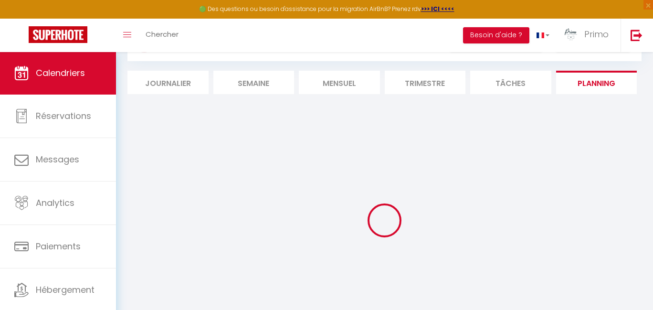
scroll to position [52, 0]
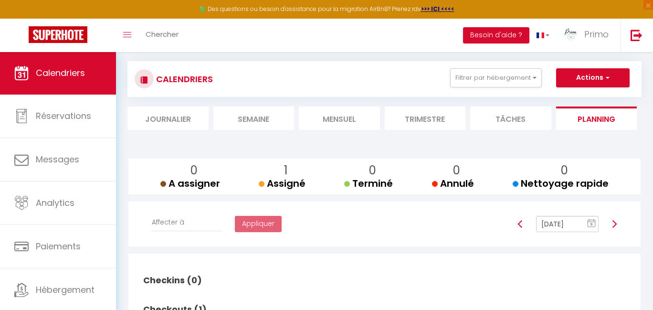
click at [359, 119] on li "Mensuel" at bounding box center [339, 117] width 81 height 23
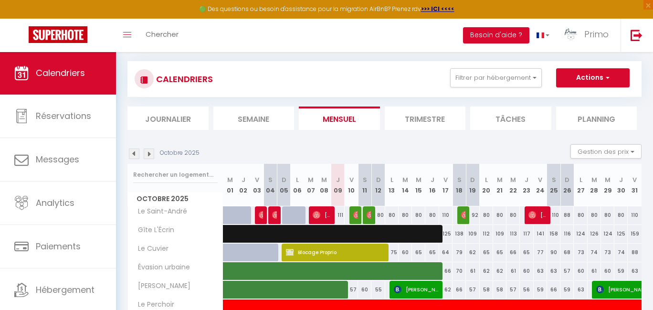
click at [600, 78] on button "Actions" at bounding box center [592, 77] width 73 height 19
click at [593, 99] on link "Nouvelle réservation" at bounding box center [582, 100] width 83 height 14
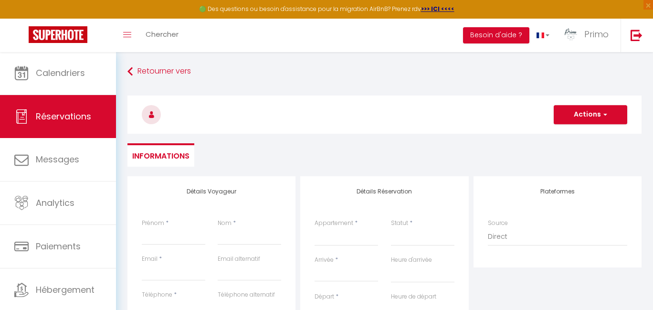
scroll to position [70, 0]
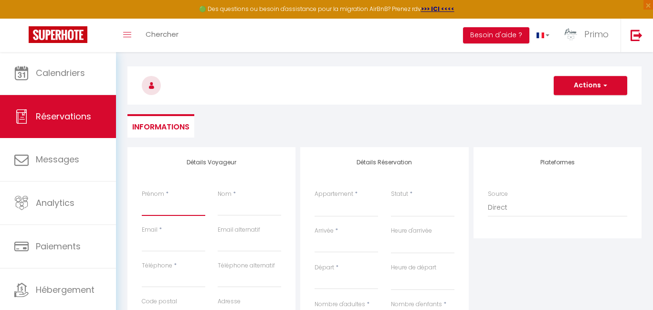
paste input "[PERSON_NAME]"
click at [178, 207] on input "[PERSON_NAME]" at bounding box center [173, 206] width 63 height 17
click at [243, 206] on input "Nom" at bounding box center [249, 206] width 63 height 17
paste input "Taraihau"
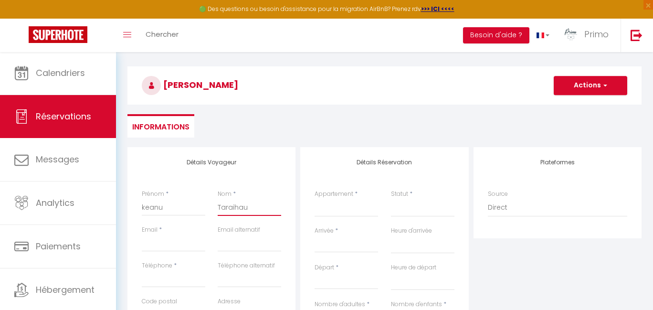
click at [163, 250] on input "Email client" at bounding box center [173, 242] width 63 height 17
paste input "0603637351"
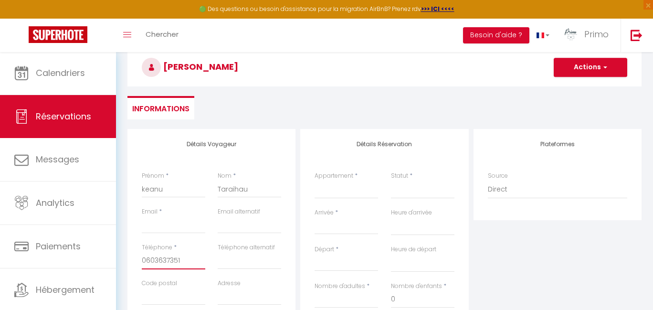
click at [338, 228] on input "Arrivée" at bounding box center [345, 226] width 63 height 12
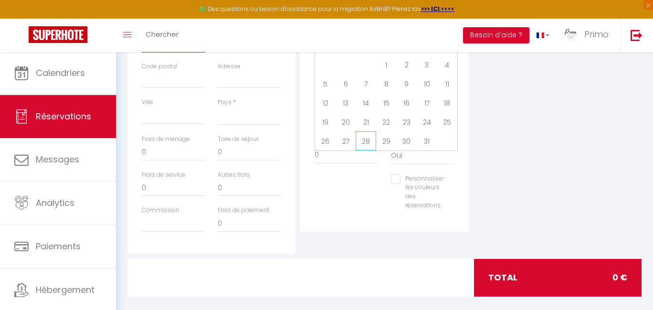
scroll to position [203, 0]
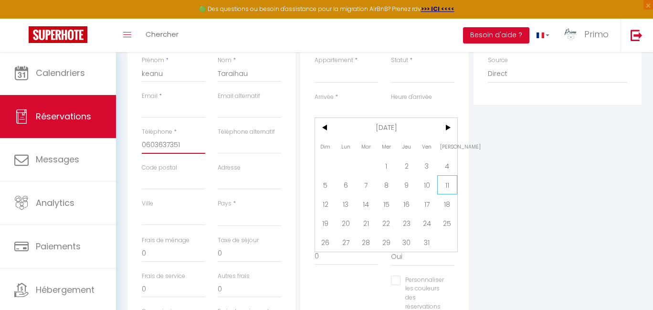
click at [443, 185] on span "11" at bounding box center [447, 184] width 21 height 19
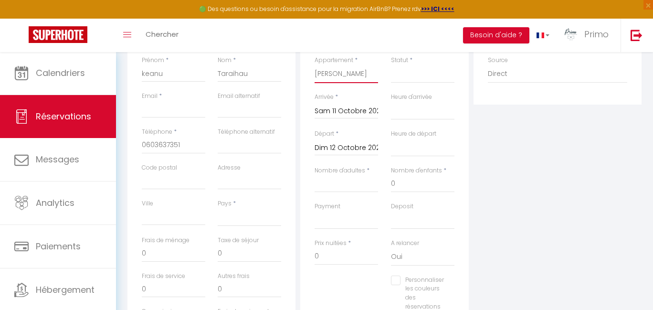
click at [354, 150] on input "Dim 12 Octobre 2025" at bounding box center [345, 148] width 63 height 12
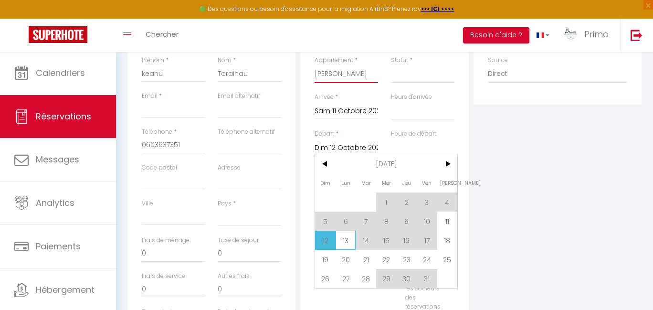
click at [347, 242] on span "13" at bounding box center [345, 239] width 21 height 19
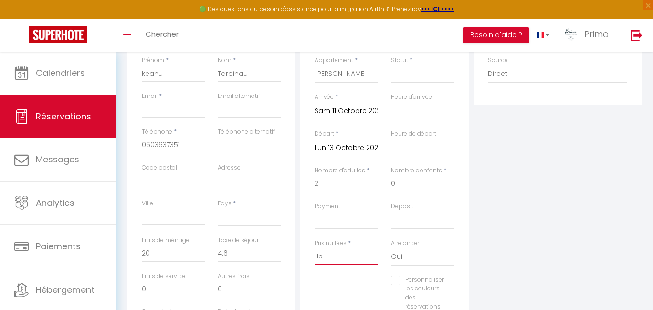
drag, startPoint x: 337, startPoint y: 256, endPoint x: 290, endPoint y: 248, distance: 48.0
click at [292, 248] on div "Détails Voyageur Prénom * [PERSON_NAME] Nom * Taraihau Email * Email alternatif…" at bounding box center [384, 183] width 518 height 341
click at [333, 255] on input "115" at bounding box center [345, 256] width 63 height 17
click at [332, 255] on input "115" at bounding box center [345, 256] width 63 height 17
click at [319, 253] on input "115" at bounding box center [345, 256] width 63 height 17
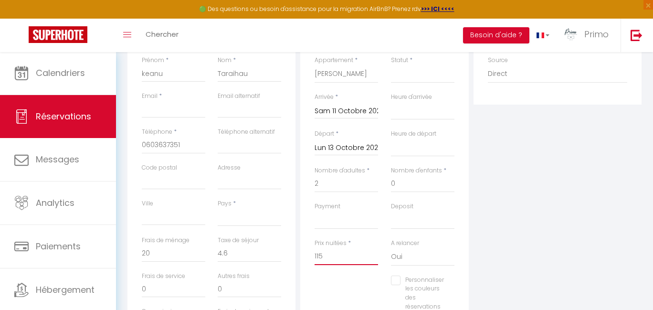
click at [319, 253] on input "115" at bounding box center [345, 256] width 63 height 17
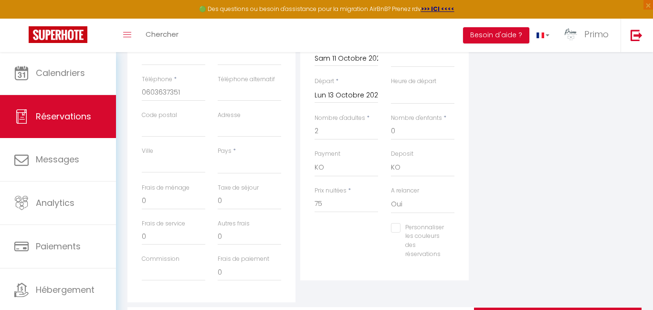
scroll to position [176, 0]
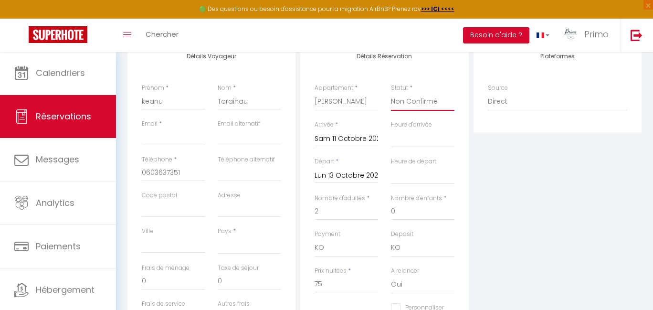
click at [175, 141] on input "Email client" at bounding box center [173, 136] width 63 height 17
click at [177, 134] on input "Email client" at bounding box center [173, 136] width 63 height 17
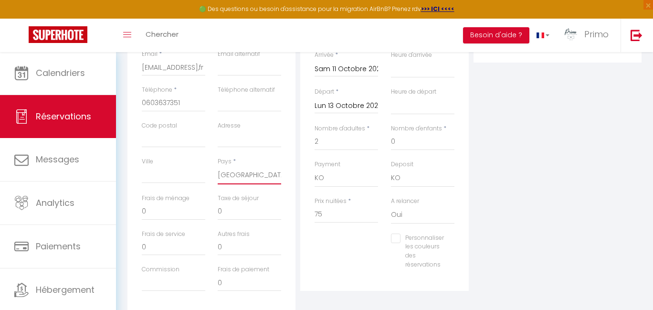
scroll to position [0, 0]
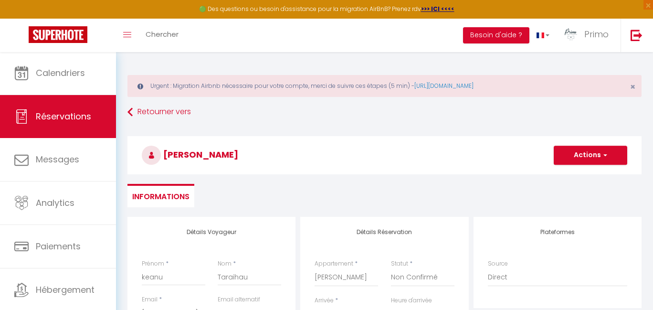
click at [582, 158] on button "Actions" at bounding box center [589, 154] width 73 height 19
click at [571, 177] on link "Enregistrer" at bounding box center [580, 176] width 75 height 12
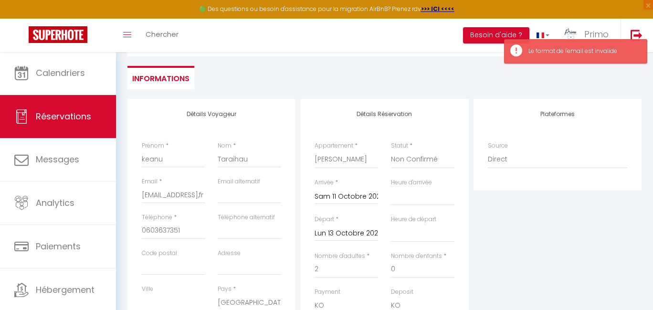
scroll to position [181, 0]
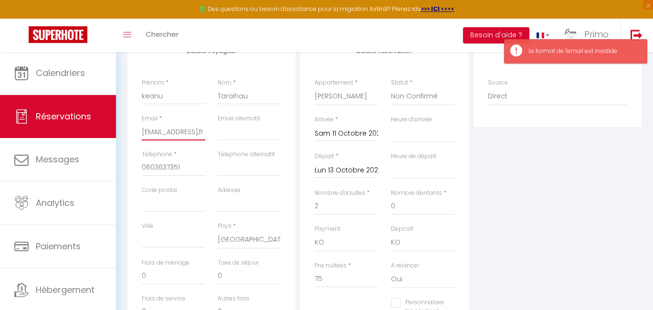
drag, startPoint x: 172, startPoint y: 134, endPoint x: 189, endPoint y: 129, distance: 18.0
click at [172, 134] on input "[EMAIL_ADDRESS],fr" at bounding box center [173, 131] width 63 height 17
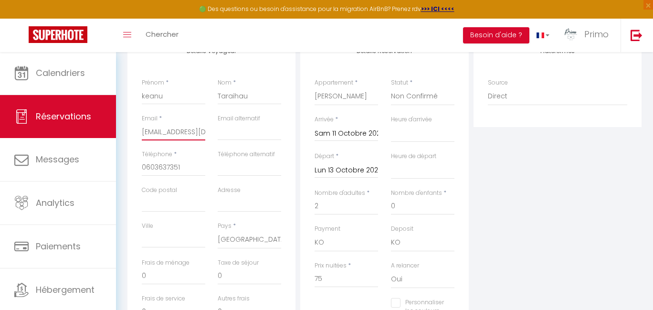
scroll to position [0, 0]
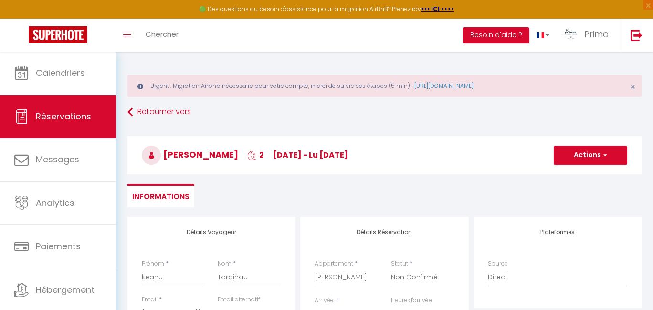
click at [601, 153] on span "button" at bounding box center [604, 155] width 6 height 9
click at [583, 175] on link "Enregistrer" at bounding box center [580, 176] width 75 height 12
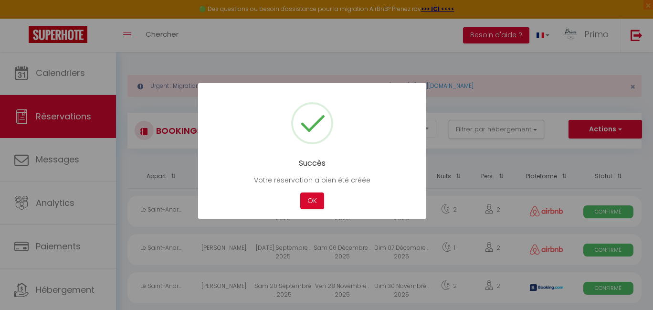
click at [308, 211] on div "Succès Votre réservation a bien été créée Not valid Cancel OK" at bounding box center [312, 150] width 228 height 135
click at [312, 202] on button "OK" at bounding box center [312, 200] width 24 height 17
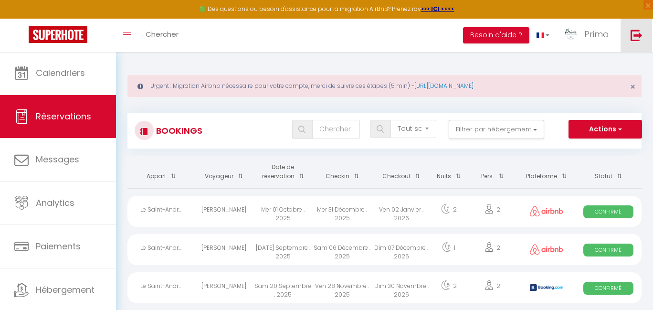
click at [629, 38] on link at bounding box center [635, 35] width 31 height 33
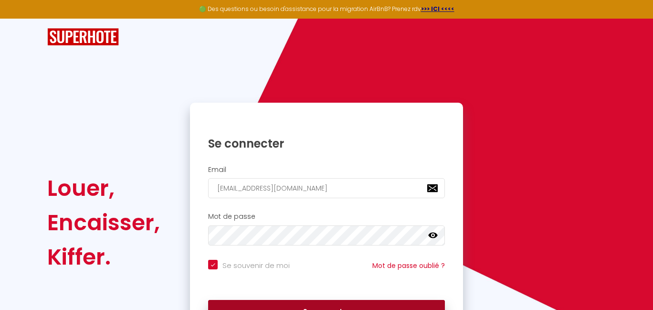
click at [301, 304] on button "Se connecter" at bounding box center [326, 312] width 237 height 24
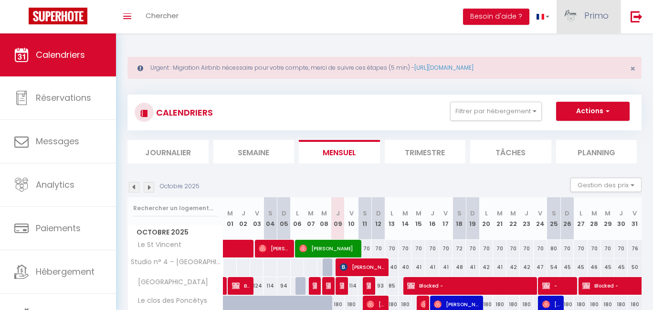
click at [583, 23] on link "Primo" at bounding box center [588, 16] width 64 height 33
click at [571, 66] on link "Équipe" at bounding box center [582, 65] width 71 height 16
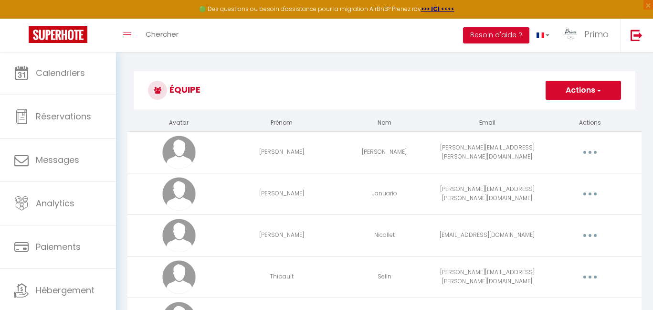
click at [587, 94] on button "Actions" at bounding box center [582, 90] width 75 height 19
click at [575, 110] on link "Ajouter un nouvel utilisateur" at bounding box center [564, 111] width 113 height 12
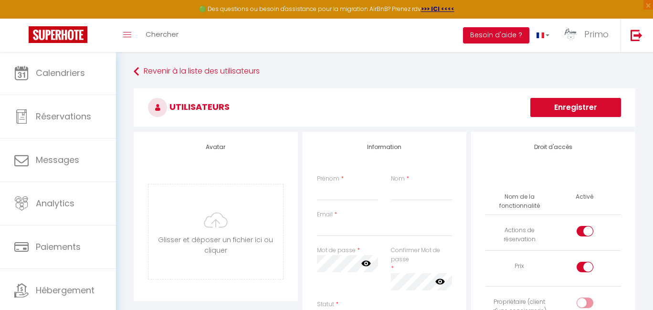
scroll to position [2, 0]
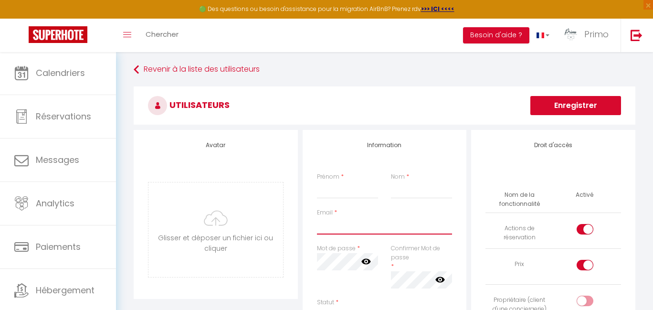
paste input "[EMAIL_ADDRESS][DOMAIN_NAME]"
click at [344, 190] on input "Prénom" at bounding box center [348, 189] width 62 height 17
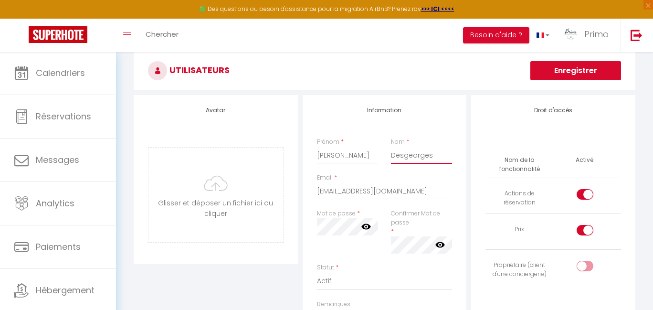
scroll to position [161, 0]
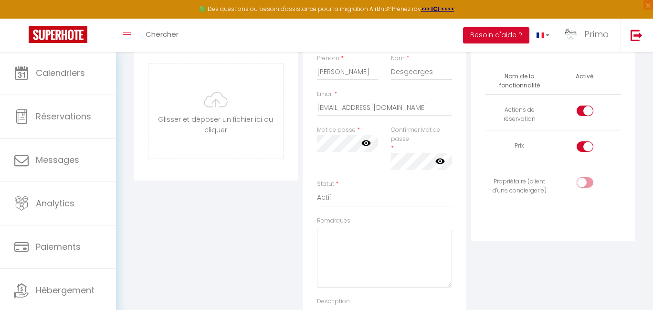
click at [591, 148] on input "checkbox" at bounding box center [592, 148] width 17 height 14
drag, startPoint x: 585, startPoint y: 110, endPoint x: 582, endPoint y: 123, distance: 13.7
click at [585, 110] on input "checkbox" at bounding box center [592, 112] width 17 height 14
click at [583, 110] on div at bounding box center [584, 110] width 17 height 10
click at [584, 110] on input "checkbox" at bounding box center [592, 112] width 17 height 14
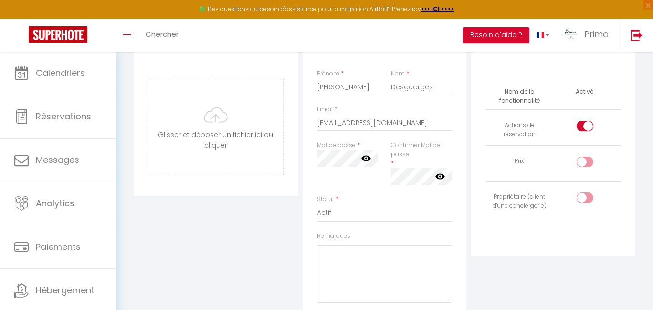
scroll to position [144, 0]
click at [331, 160] on div "Utilisateurs Enregistrer Avatar [PERSON_NAME] et déposer un fichier ici ou cliq…" at bounding box center [384, 187] width 501 height 405
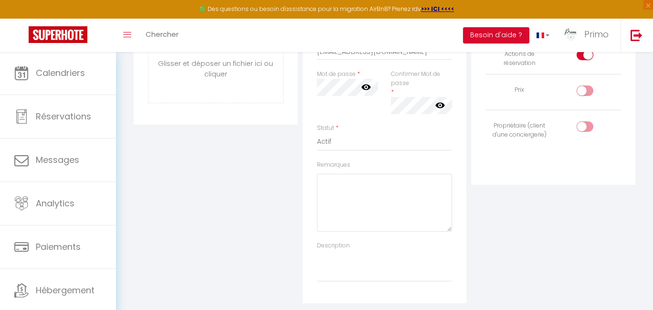
scroll to position [133, 0]
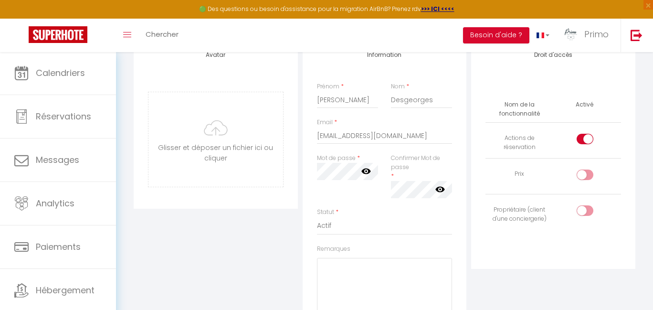
click at [368, 171] on icon at bounding box center [366, 171] width 10 height 6
click at [367, 170] on icon at bounding box center [366, 171] width 10 height 10
click at [441, 187] on div "Mot de passe * Votre mot de passe doit comporter au moins 8 caractères et conte…" at bounding box center [385, 181] width 148 height 54
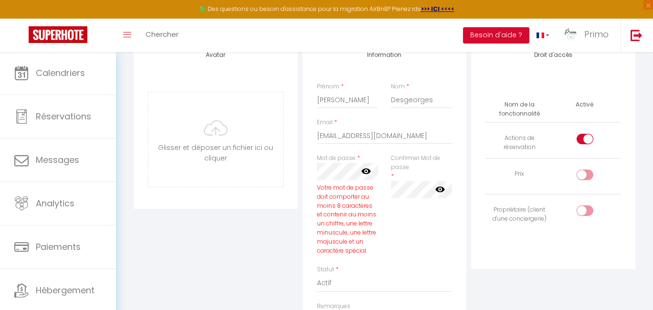
click at [364, 169] on icon at bounding box center [366, 171] width 10 height 10
click at [407, 255] on div "Confirmer Mot de passe * false" at bounding box center [421, 209] width 74 height 111
click at [439, 187] on icon at bounding box center [440, 189] width 10 height 10
click at [417, 221] on div "Confirmer Mot de passe * false" at bounding box center [421, 209] width 74 height 111
click at [399, 217] on div "Confirmer Mot de passe * false" at bounding box center [421, 209] width 74 height 111
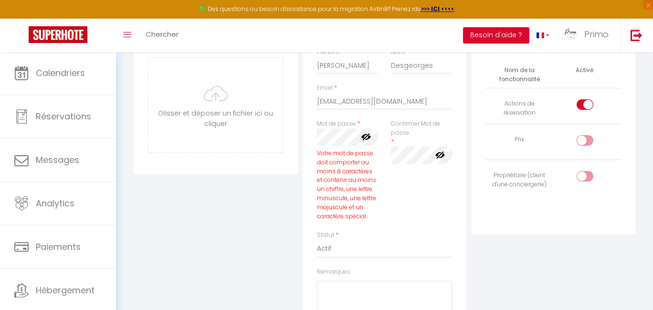
scroll to position [99, 0]
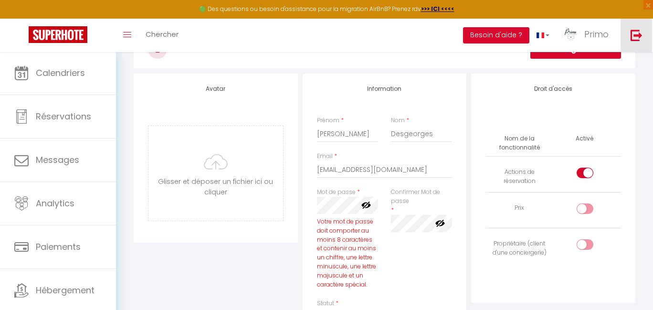
click at [636, 39] on img at bounding box center [636, 35] width 12 height 12
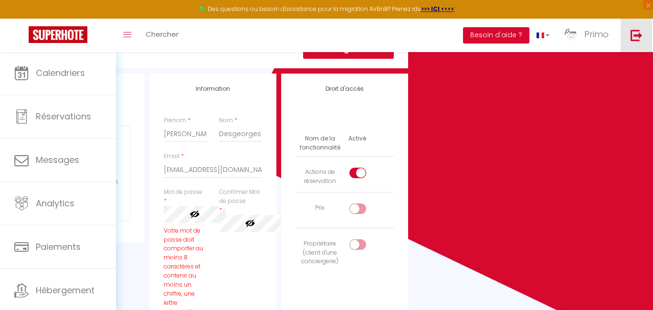
scroll to position [41, 0]
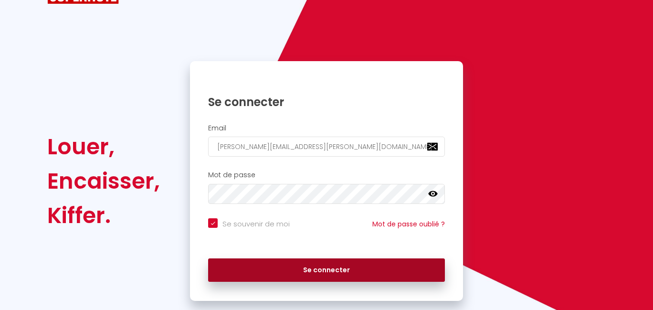
click at [301, 262] on button "Se connecter" at bounding box center [326, 270] width 237 height 24
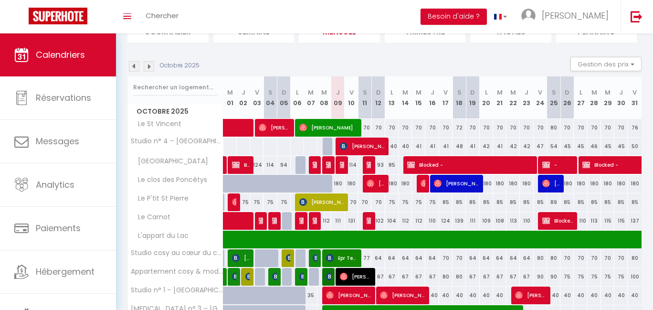
scroll to position [95, 0]
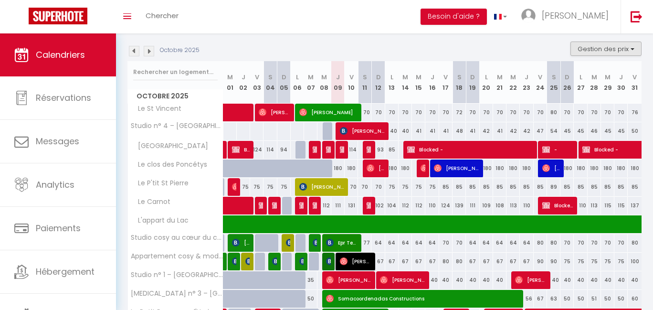
click at [613, 49] on button "Gestion des prix" at bounding box center [605, 48] width 71 height 14
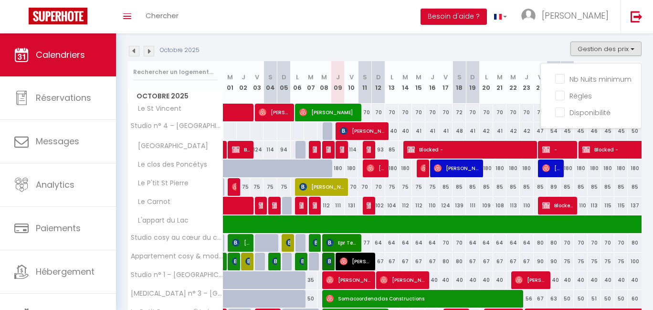
click at [495, 44] on div "Octobre 2025 Gestion des prix Nb Nuits minimum Règles Disponibilité" at bounding box center [384, 51] width 514 height 20
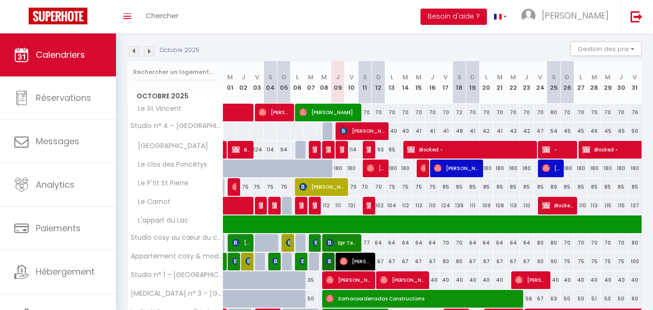
scroll to position [0, 0]
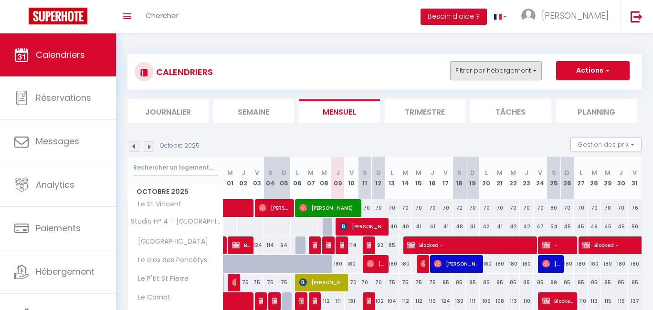
click at [532, 77] on button "Filtrer par hébergement" at bounding box center [496, 70] width 92 height 19
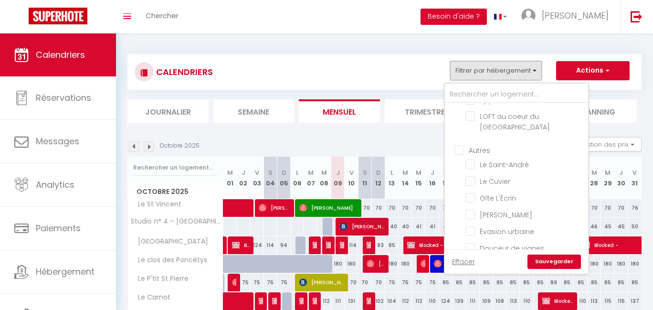
scroll to position [734, 0]
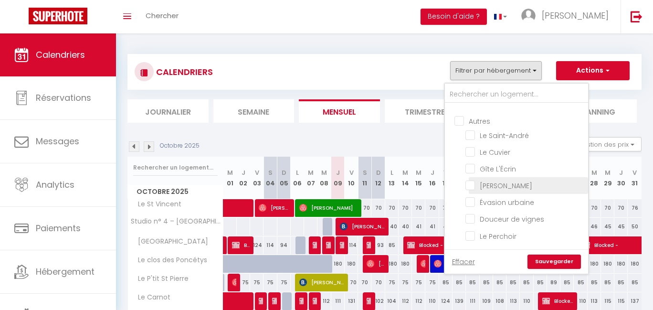
click at [511, 180] on input "[PERSON_NAME]" at bounding box center [524, 185] width 119 height 10
click at [544, 259] on link "Sauvegarder" at bounding box center [553, 261] width 53 height 14
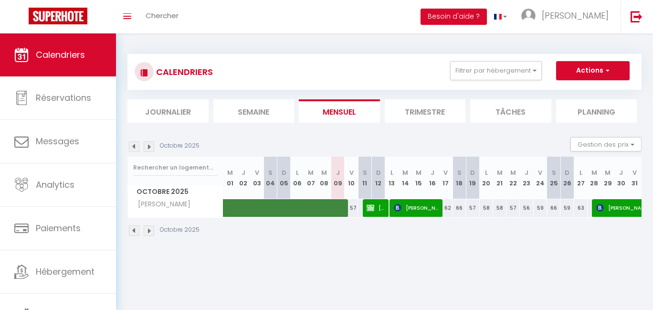
click at [379, 210] on span "[PERSON_NAME]" at bounding box center [375, 207] width 18 height 18
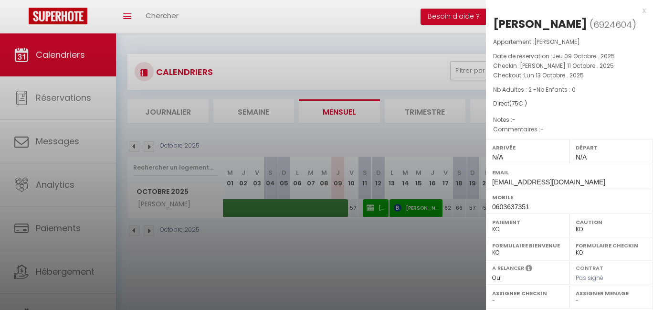
scroll to position [33, 0]
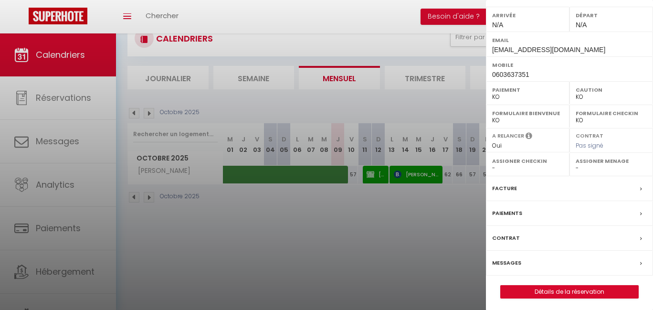
click at [505, 208] on label "Paiements" at bounding box center [507, 213] width 30 height 10
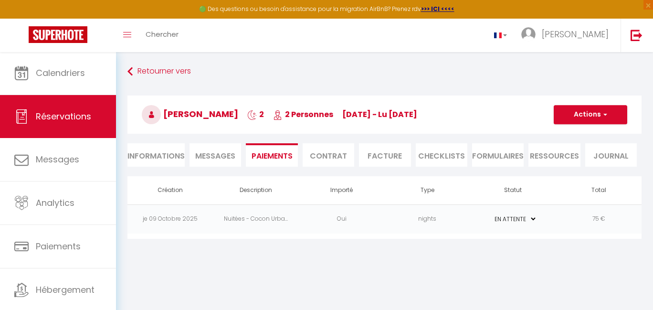
click at [165, 158] on li "Informations" at bounding box center [155, 154] width 57 height 23
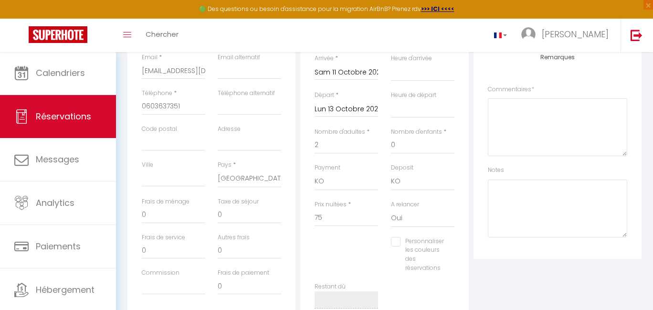
scroll to position [270, 0]
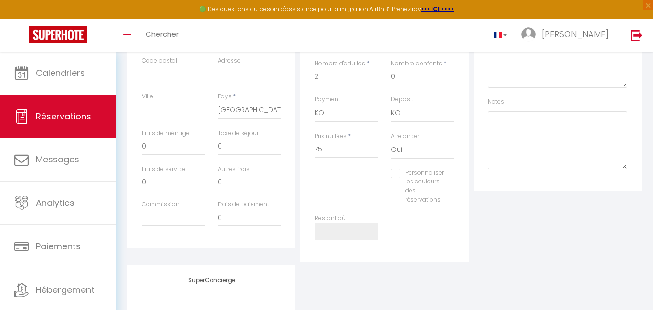
click at [313, 147] on div "Prix nuitées * 75" at bounding box center [346, 150] width 76 height 37
click at [321, 149] on input "75" at bounding box center [345, 149] width 63 height 17
click at [336, 180] on div "Personnaliser les couleurs des réservations #D7092E" at bounding box center [384, 190] width 152 height 45
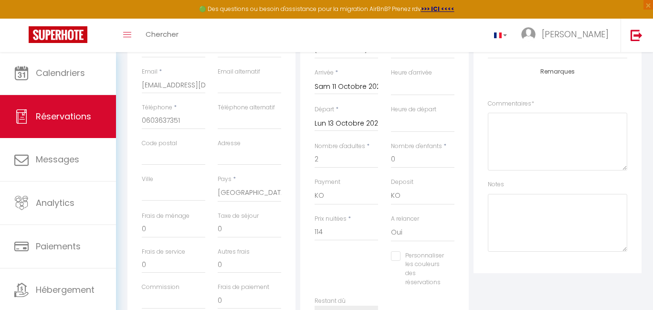
scroll to position [0, 0]
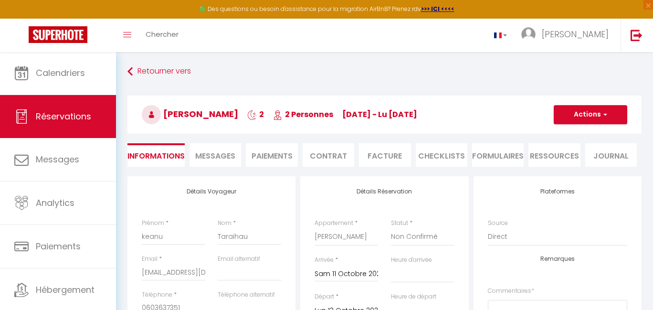
click at [575, 119] on button "Actions" at bounding box center [589, 114] width 73 height 19
click at [573, 136] on link "Enregistrer" at bounding box center [580, 135] width 75 height 12
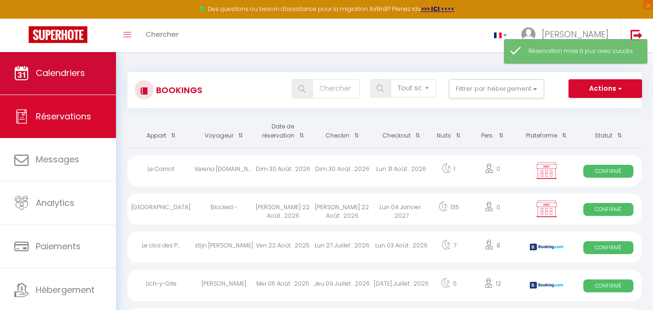
click at [65, 81] on link "Calendriers" at bounding box center [58, 73] width 116 height 43
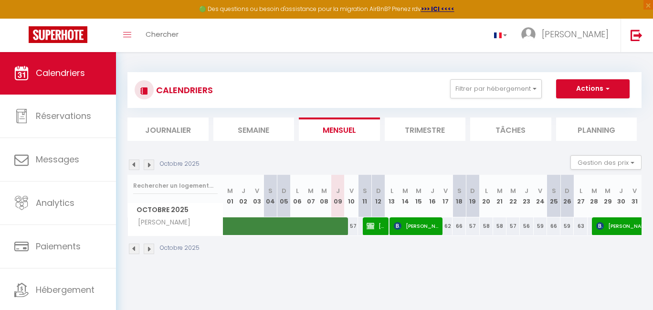
click at [376, 229] on span "[PERSON_NAME]" at bounding box center [375, 226] width 18 height 18
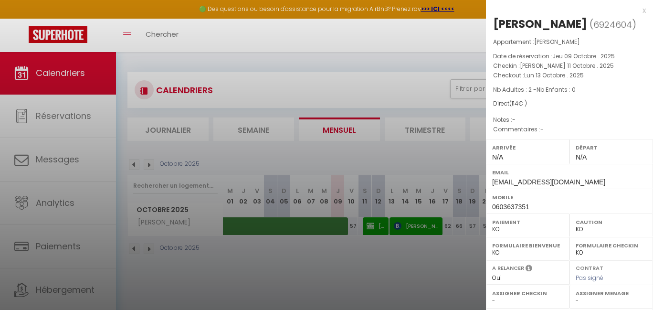
scroll to position [132, 0]
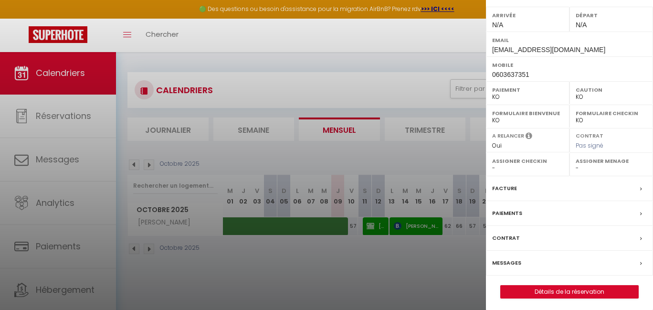
click at [506, 203] on div "Paiements" at bounding box center [569, 213] width 167 height 25
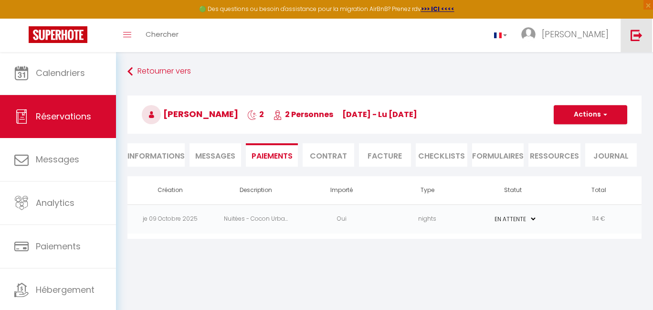
click at [643, 29] on link at bounding box center [635, 35] width 31 height 33
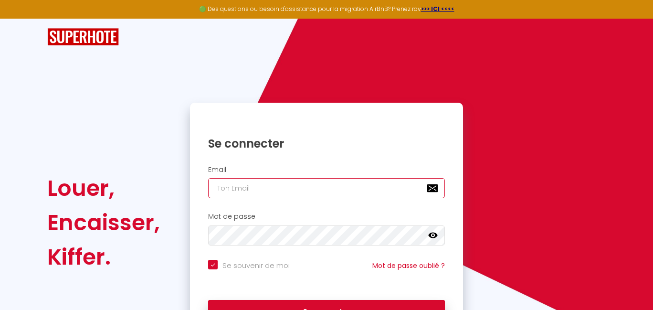
click at [258, 191] on input "email" at bounding box center [326, 188] width 237 height 20
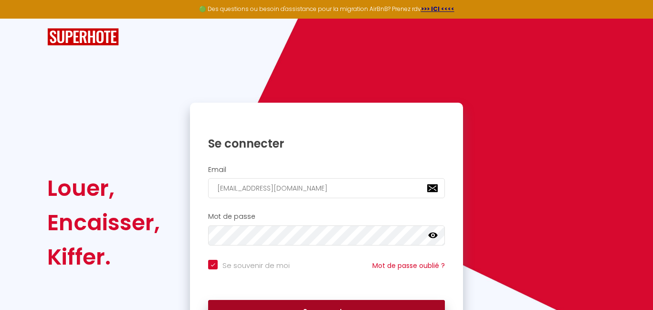
click at [299, 302] on button "Se connecter" at bounding box center [326, 312] width 237 height 24
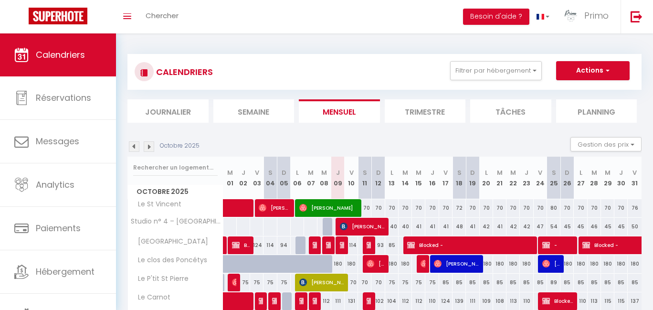
click at [601, 63] on button "Actions" at bounding box center [592, 70] width 73 height 19
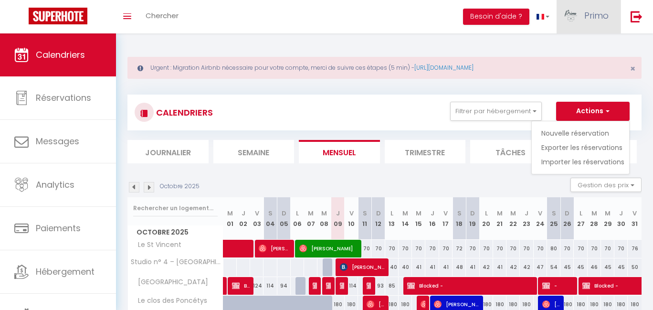
click at [596, 10] on span "Primo" at bounding box center [596, 16] width 24 height 12
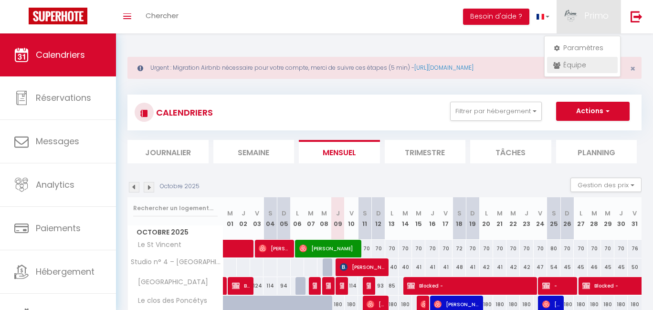
click at [581, 69] on link "Équipe" at bounding box center [582, 65] width 71 height 16
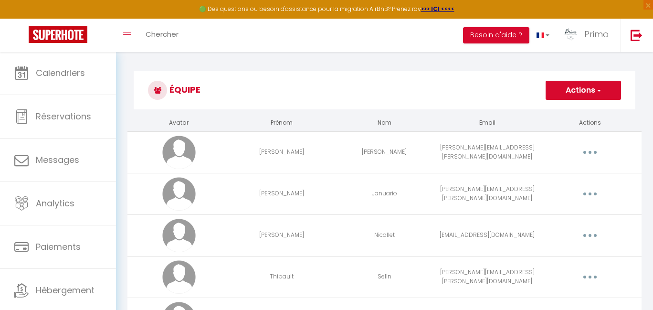
click at [599, 89] on span "button" at bounding box center [598, 90] width 6 height 10
click at [558, 116] on link "Ajouter un nouvel utilisateur" at bounding box center [564, 111] width 113 height 12
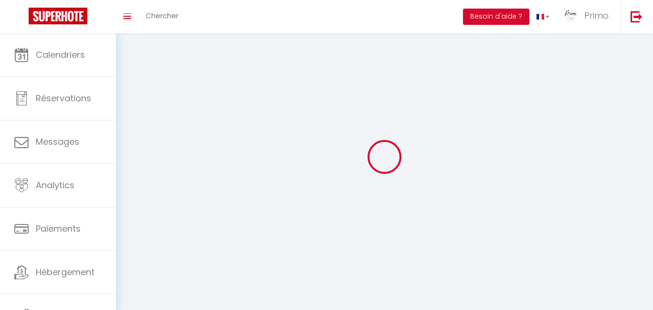
click at [531, 116] on div at bounding box center [384, 157] width 514 height 224
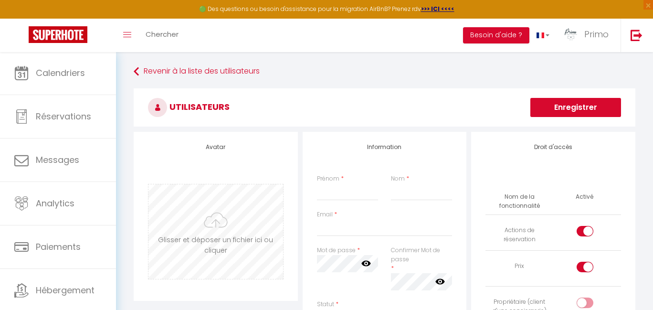
scroll to position [51, 0]
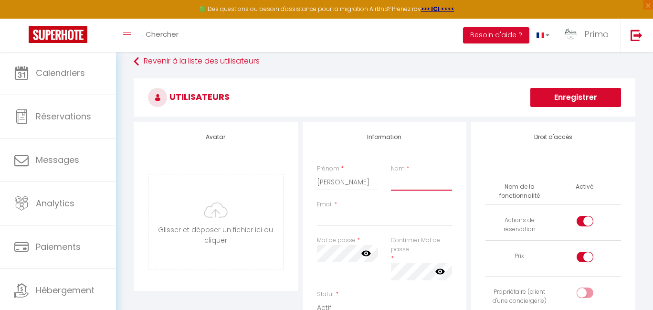
click at [575, 97] on button "Enregistrer" at bounding box center [575, 97] width 91 height 19
click at [386, 181] on div "Nom * on Sang" at bounding box center [421, 177] width 74 height 26
drag, startPoint x: 391, startPoint y: 181, endPoint x: 407, endPoint y: 180, distance: 15.7
click at [393, 181] on input "on Sang" at bounding box center [422, 181] width 62 height 17
paste input "[EMAIL_ADDRESS][DOMAIN_NAME]"
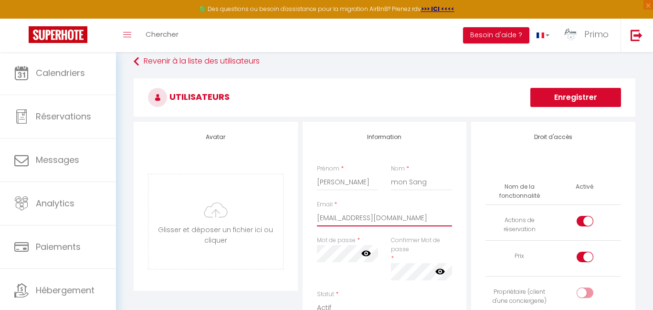
click at [328, 186] on input "[PERSON_NAME]" at bounding box center [348, 181] width 62 height 17
click at [328, 185] on input "[PERSON_NAME]" at bounding box center [348, 181] width 62 height 17
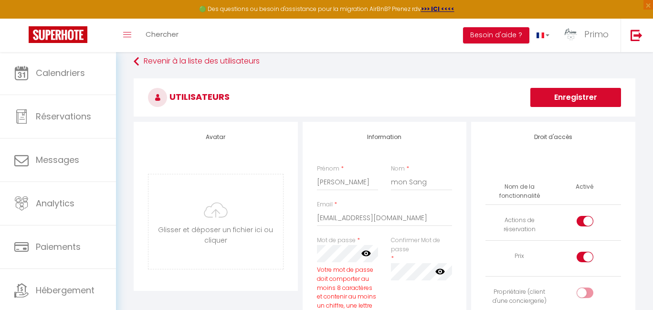
click at [409, 293] on div "Confirmer Mot de passe * false" at bounding box center [421, 291] width 74 height 111
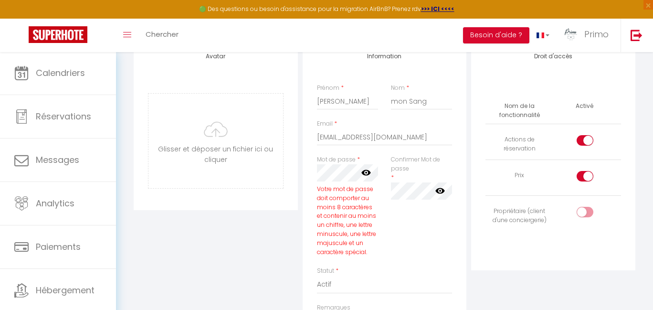
scroll to position [208, 0]
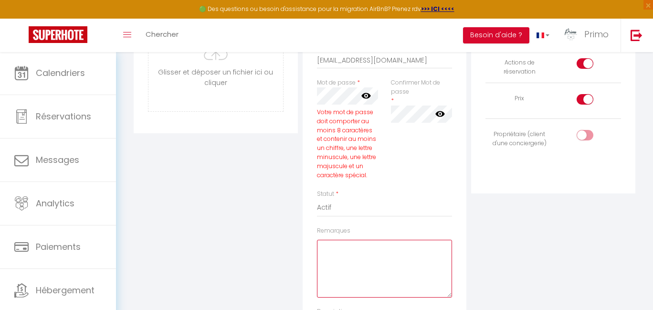
click at [375, 254] on textarea "Remarques" at bounding box center [384, 268] width 135 height 58
paste textarea "[PERSON_NAME]"
click at [362, 269] on textarea "Passe : [PERSON_NAME]" at bounding box center [384, 267] width 135 height 58
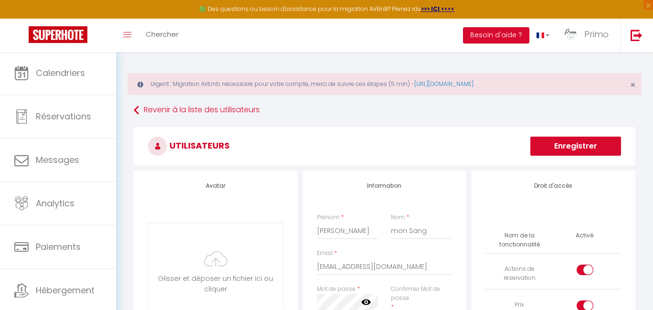
scroll to position [77, 0]
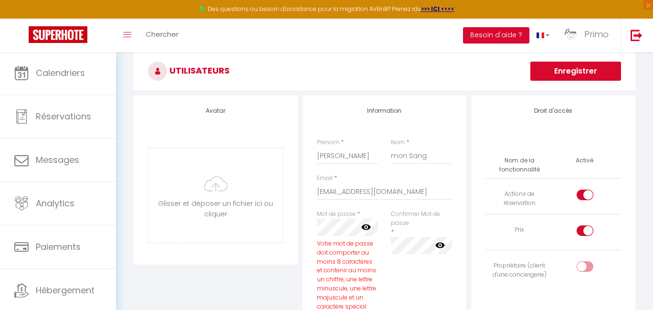
click at [584, 231] on label at bounding box center [584, 232] width 17 height 14
click at [584, 231] on input "checkbox" at bounding box center [592, 232] width 17 height 14
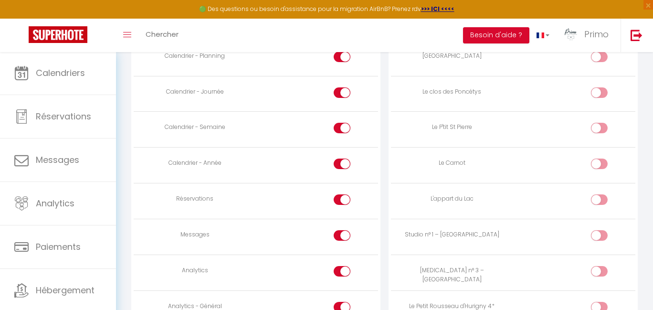
scroll to position [651, 0]
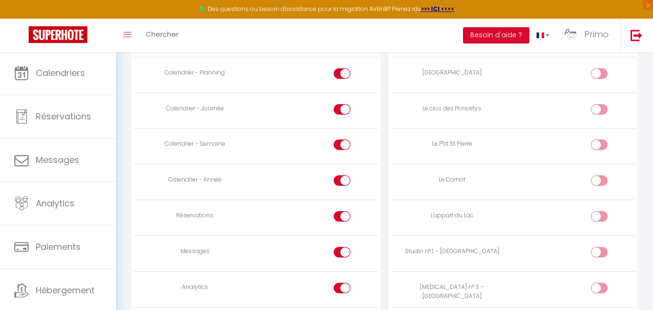
click at [593, 104] on div at bounding box center [599, 109] width 17 height 10
click at [599, 104] on input "checkbox" at bounding box center [607, 111] width 17 height 14
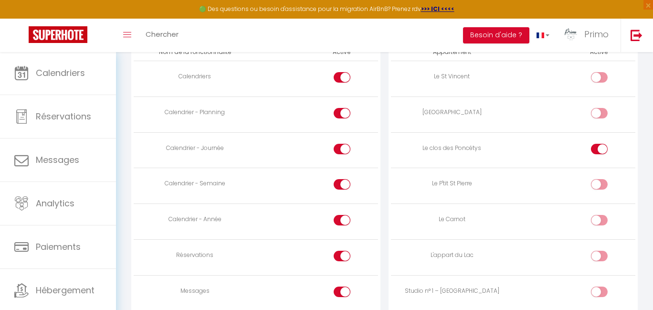
scroll to position [622, 0]
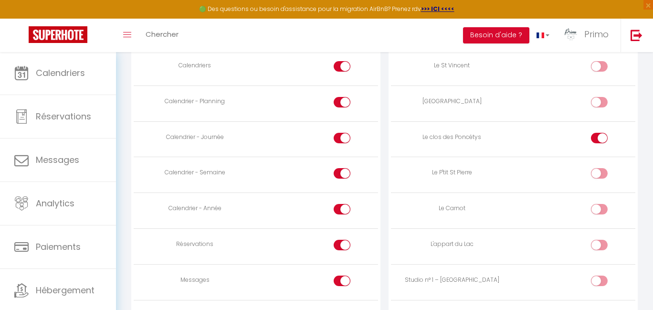
click at [343, 97] on input "checkbox" at bounding box center [350, 104] width 17 height 14
click at [342, 133] on input "checkbox" at bounding box center [350, 140] width 17 height 14
click at [343, 86] on td at bounding box center [317, 103] width 122 height 36
click at [339, 97] on div at bounding box center [341, 102] width 17 height 10
click at [342, 97] on input "checkbox" at bounding box center [350, 104] width 17 height 14
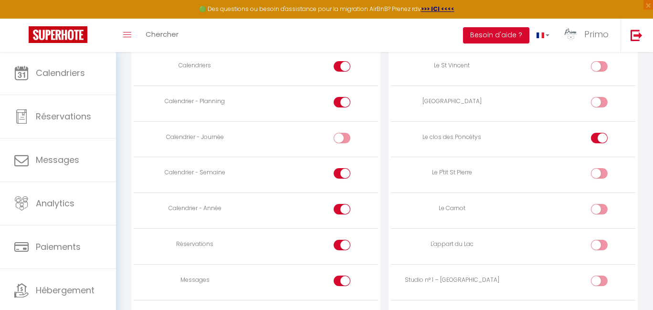
click at [335, 133] on label at bounding box center [341, 140] width 17 height 14
click at [342, 133] on input "checkbox" at bounding box center [350, 140] width 17 height 14
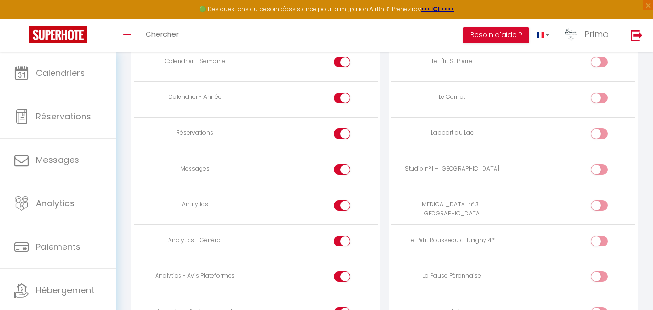
scroll to position [739, 0]
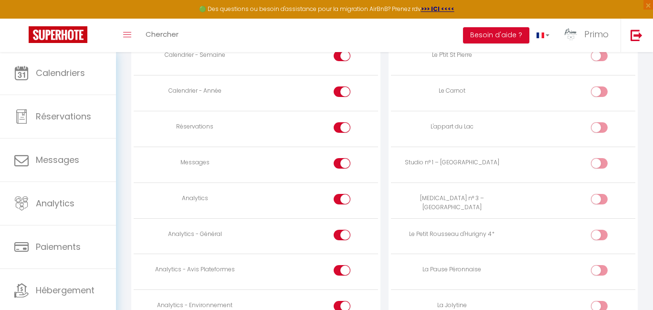
click at [343, 158] on input "checkbox" at bounding box center [350, 165] width 17 height 14
click at [346, 194] on input "checkbox" at bounding box center [350, 201] width 17 height 14
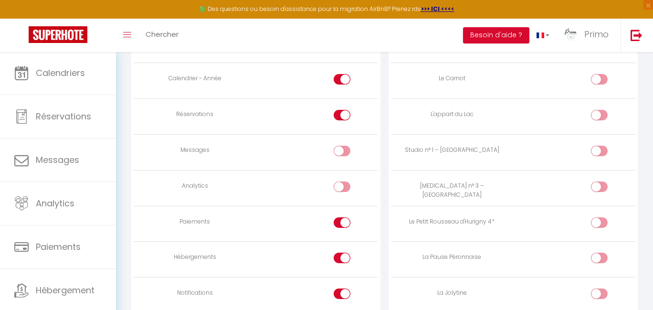
scroll to position [778, 0]
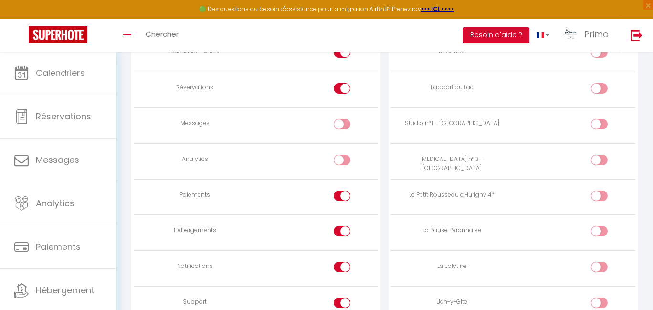
click at [344, 190] on input "checkbox" at bounding box center [350, 197] width 17 height 14
click at [344, 226] on input "checkbox" at bounding box center [350, 233] width 17 height 14
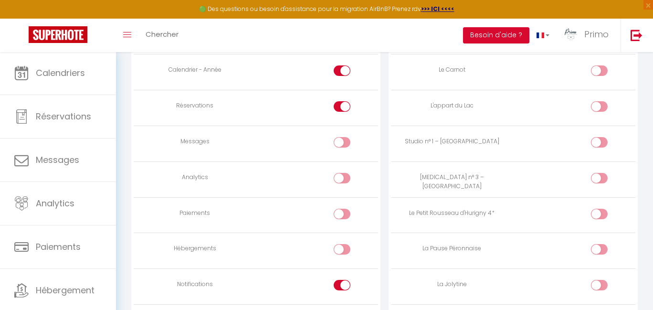
scroll to position [686, 0]
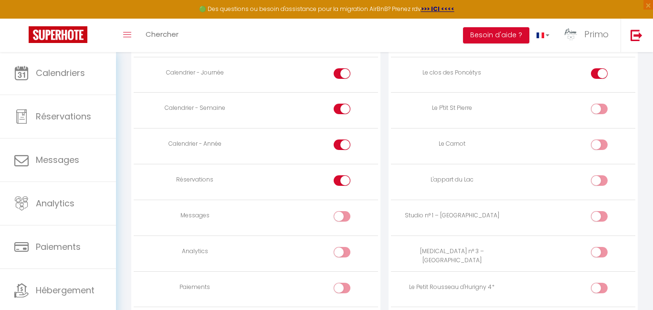
click at [344, 175] on input "checkbox" at bounding box center [350, 182] width 17 height 14
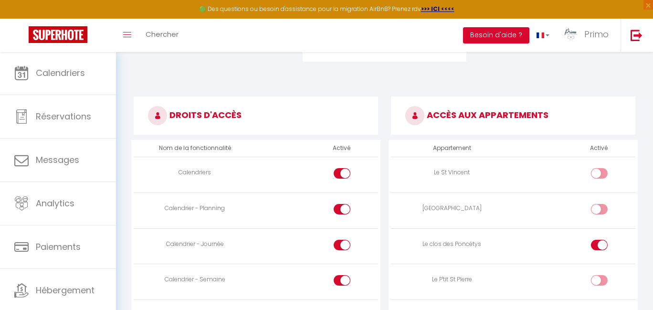
scroll to position [591, 0]
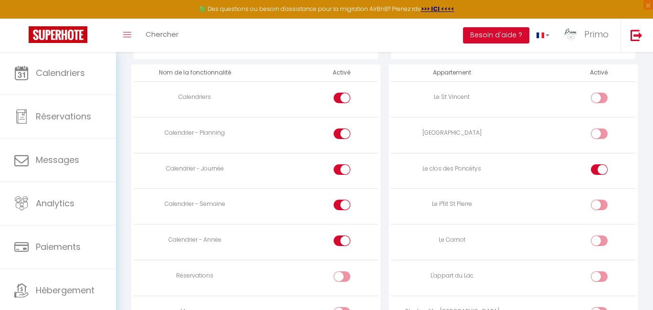
click at [342, 271] on input "checkbox" at bounding box center [350, 278] width 17 height 14
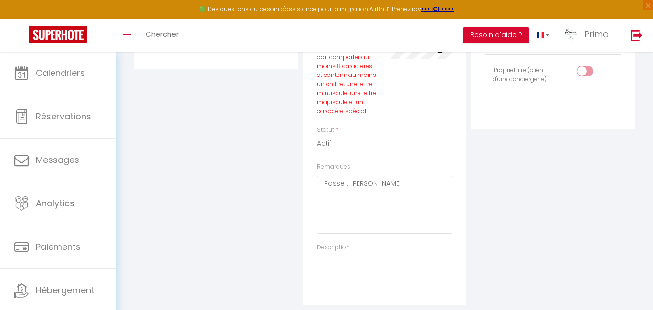
scroll to position [0, 0]
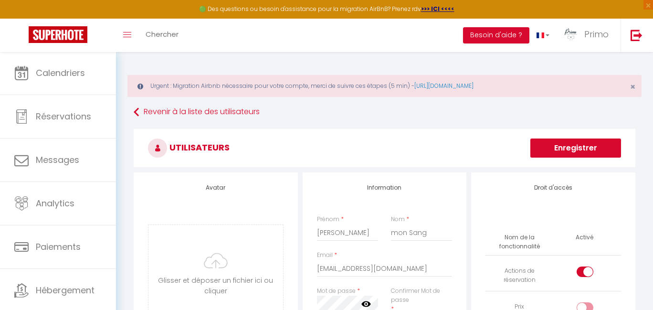
click at [581, 147] on button "Enregistrer" at bounding box center [575, 147] width 91 height 19
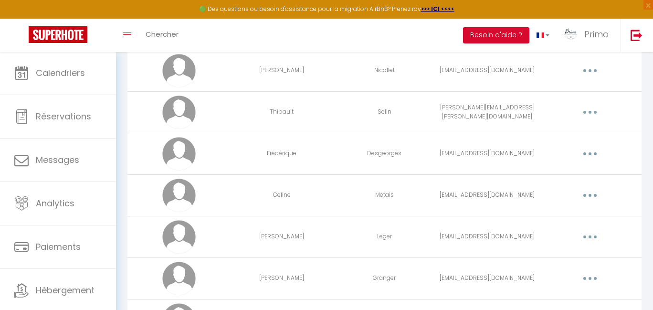
scroll to position [145, 0]
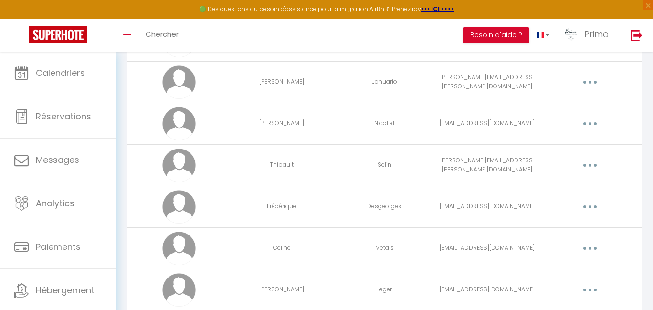
click at [587, 208] on button "button" at bounding box center [589, 206] width 27 height 15
click at [564, 229] on link "Editer" at bounding box center [564, 228] width 71 height 16
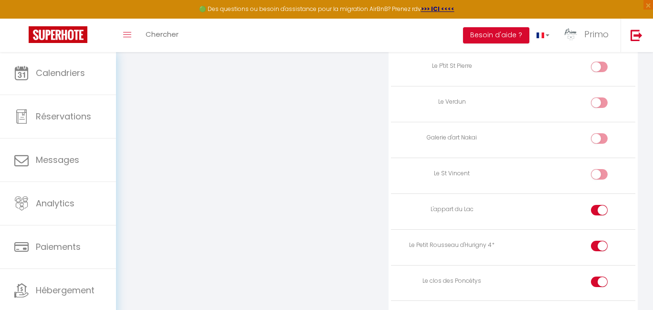
scroll to position [1189, 0]
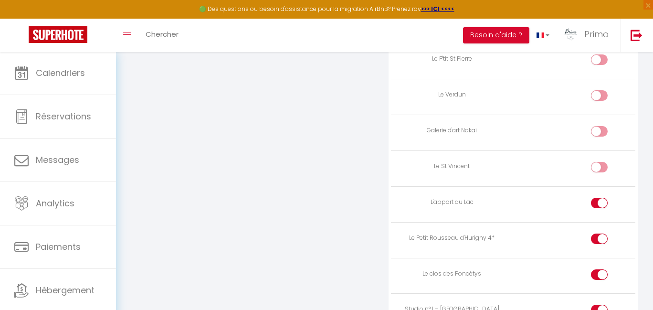
click at [600, 233] on input "checkbox" at bounding box center [607, 240] width 17 height 14
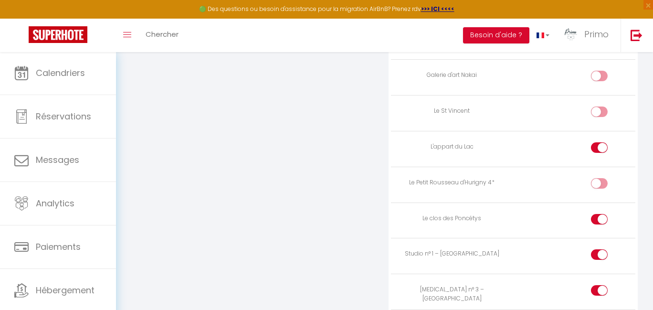
scroll to position [1301, 0]
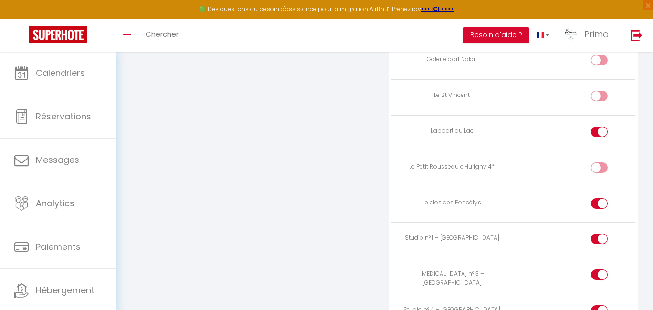
click at [602, 198] on input "checkbox" at bounding box center [607, 205] width 17 height 14
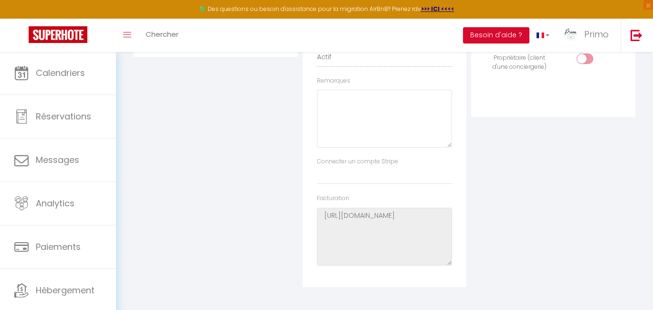
scroll to position [0, 0]
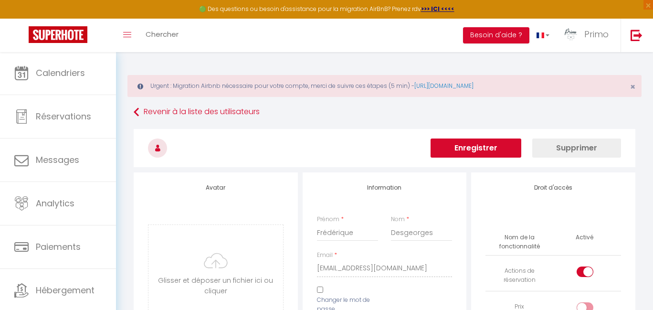
click at [491, 145] on button "Enregistrer" at bounding box center [475, 147] width 91 height 19
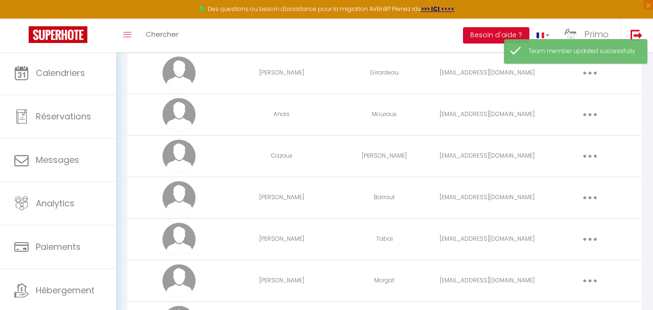
scroll to position [1305, 0]
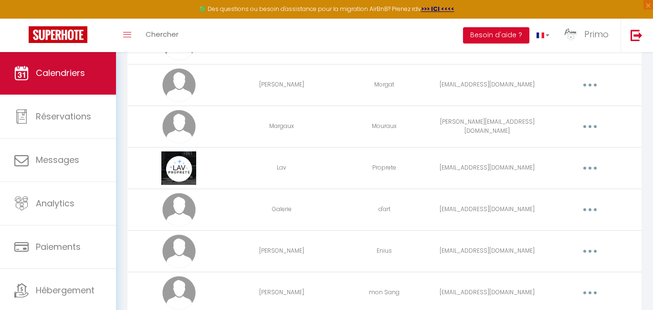
click at [66, 77] on span "Calendriers" at bounding box center [60, 73] width 49 height 12
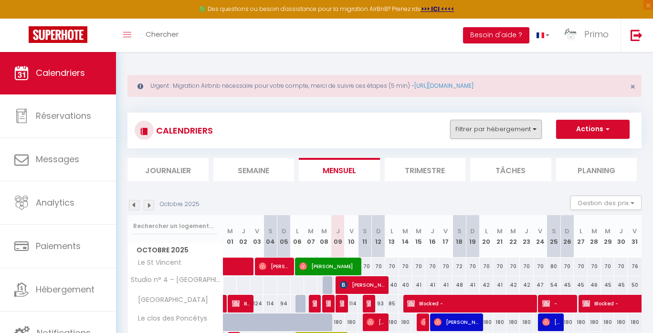
click at [512, 129] on button "Filtrer par hébergement" at bounding box center [496, 129] width 92 height 19
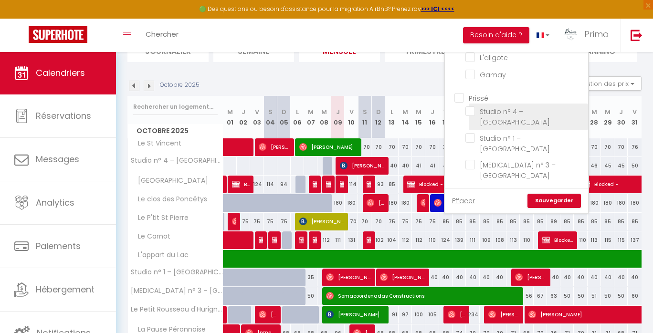
scroll to position [436, 0]
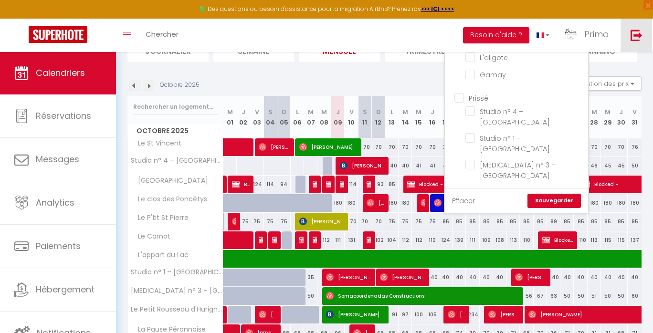
click at [645, 24] on link at bounding box center [635, 35] width 31 height 33
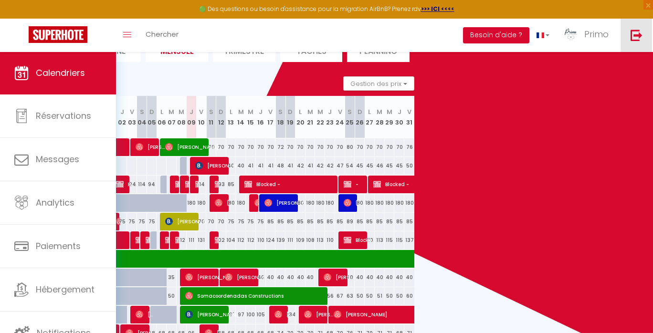
scroll to position [18, 0]
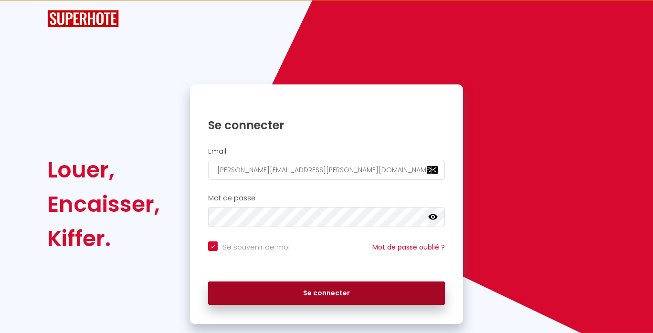
click at [282, 287] on button "Se connecter" at bounding box center [326, 293] width 237 height 24
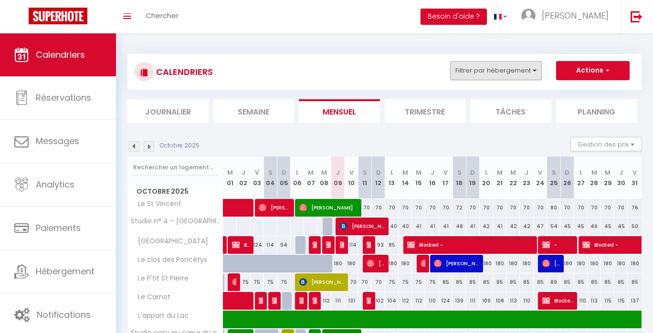
click at [525, 74] on button "Filtrer par hébergement" at bounding box center [496, 70] width 92 height 19
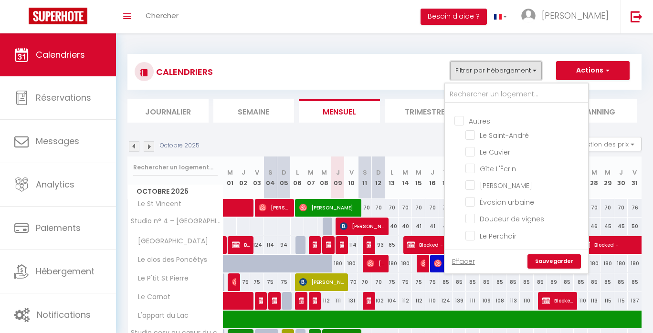
scroll to position [53, 0]
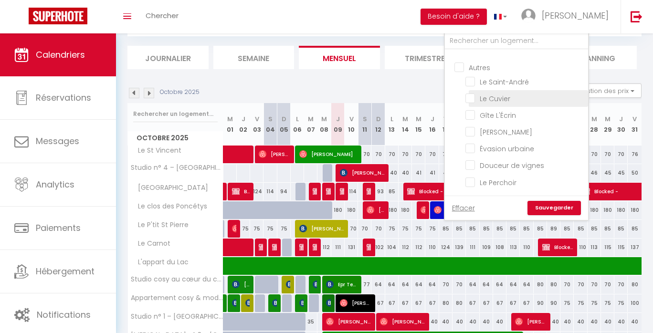
click at [498, 93] on input "Le Cuvier" at bounding box center [524, 98] width 119 height 10
click at [500, 76] on input "Le Saint-André" at bounding box center [524, 81] width 119 height 10
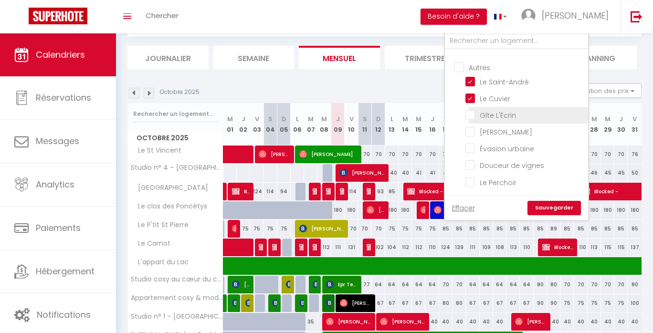
click at [495, 110] on input "Gîte L'Écrin" at bounding box center [524, 115] width 119 height 10
click at [544, 205] on link "Sauvegarder" at bounding box center [553, 208] width 53 height 14
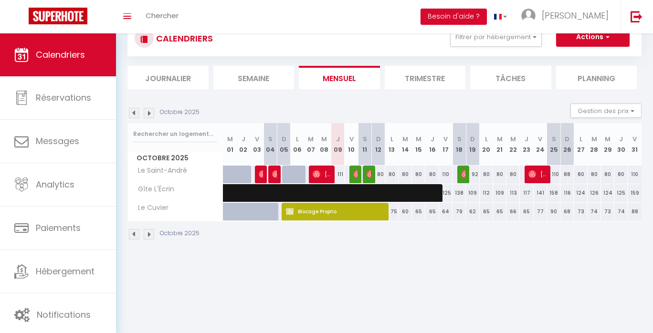
scroll to position [33, 0]
click at [525, 45] on button "Filtrer par hébergement" at bounding box center [496, 37] width 92 height 19
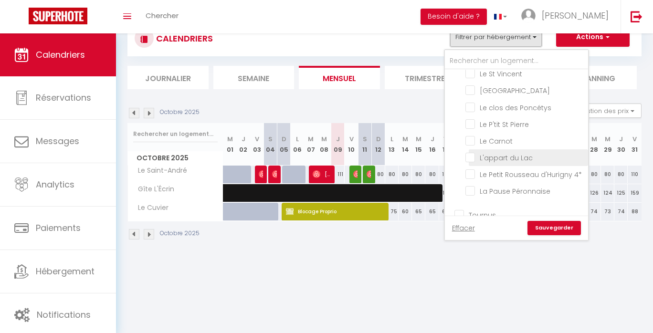
scroll to position [18, 0]
click at [530, 112] on input "Le clos des Poncétys" at bounding box center [524, 109] width 119 height 10
click at [555, 227] on link "Sauvegarder" at bounding box center [553, 228] width 53 height 14
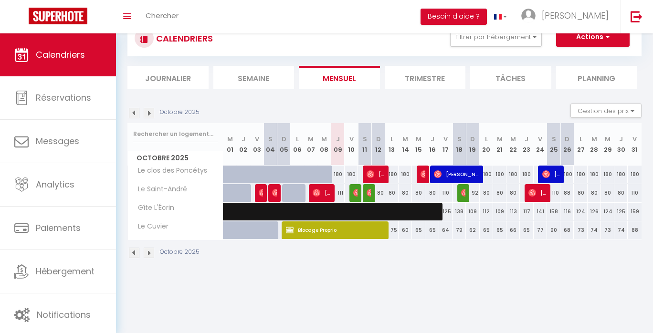
click at [136, 114] on img at bounding box center [134, 113] width 10 height 10
